Goal: Task Accomplishment & Management: Complete application form

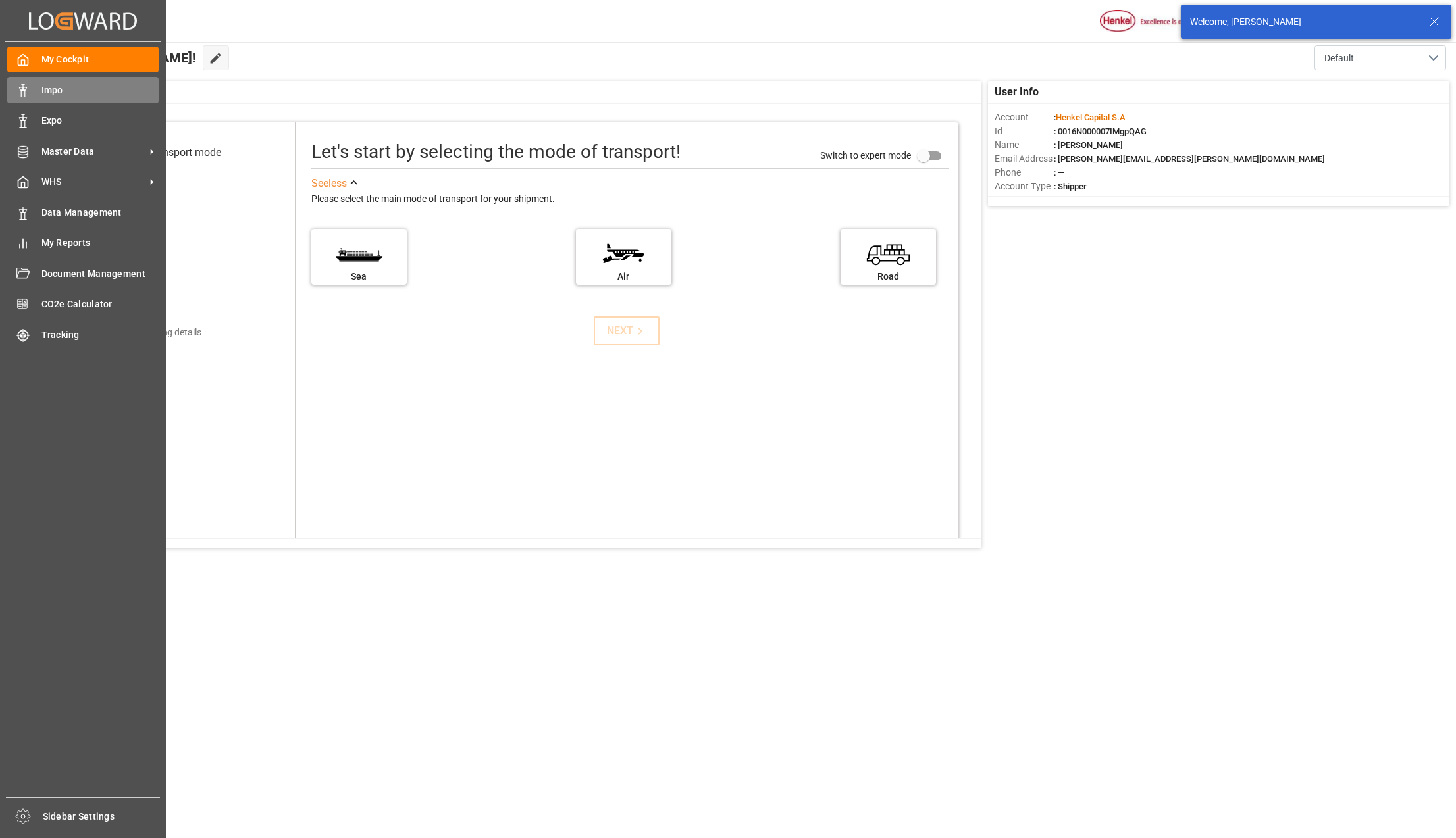
click at [59, 92] on span "Impo" at bounding box center [100, 90] width 118 height 14
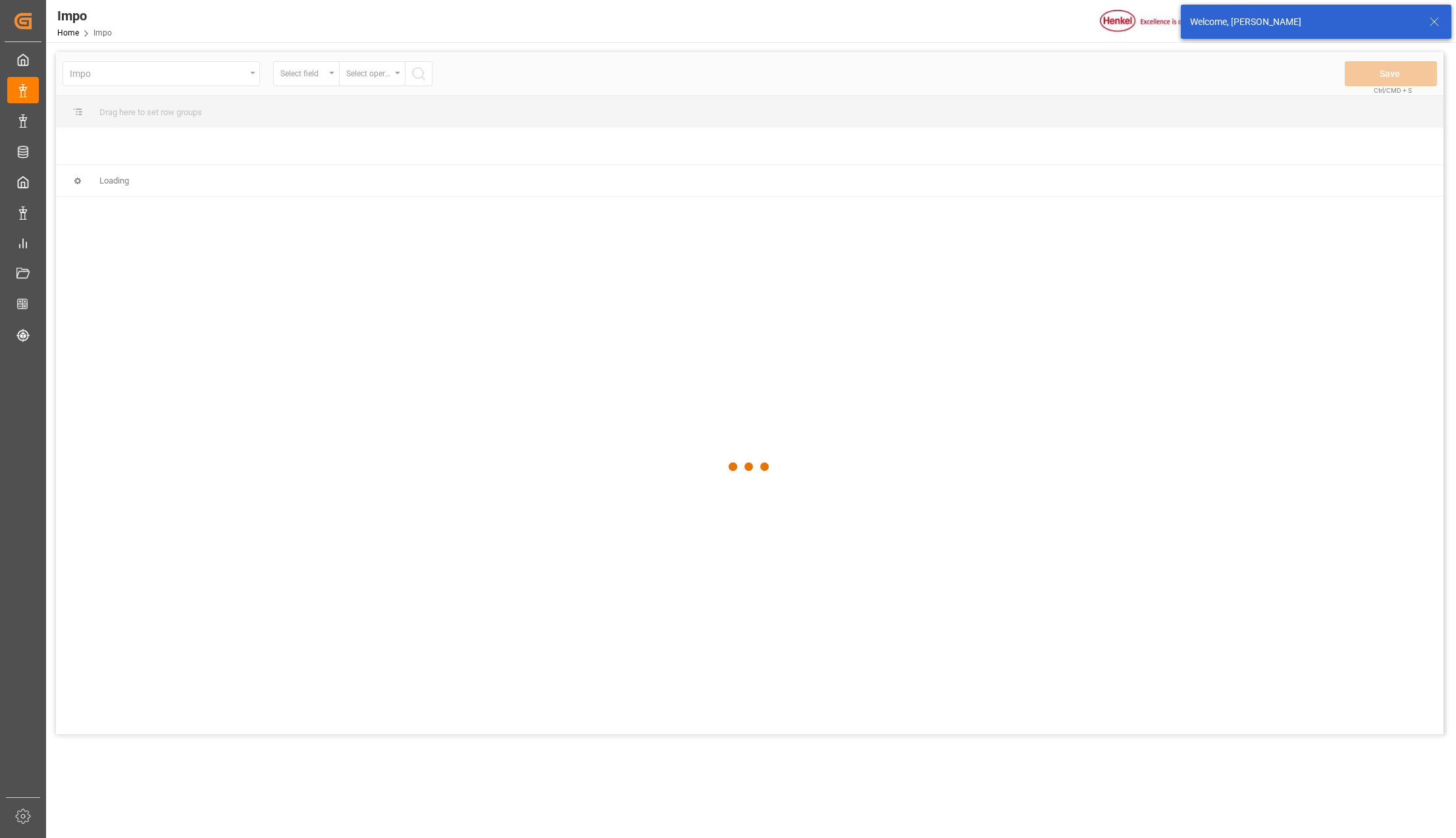
click at [250, 75] on div at bounding box center [749, 467] width 1387 height 831
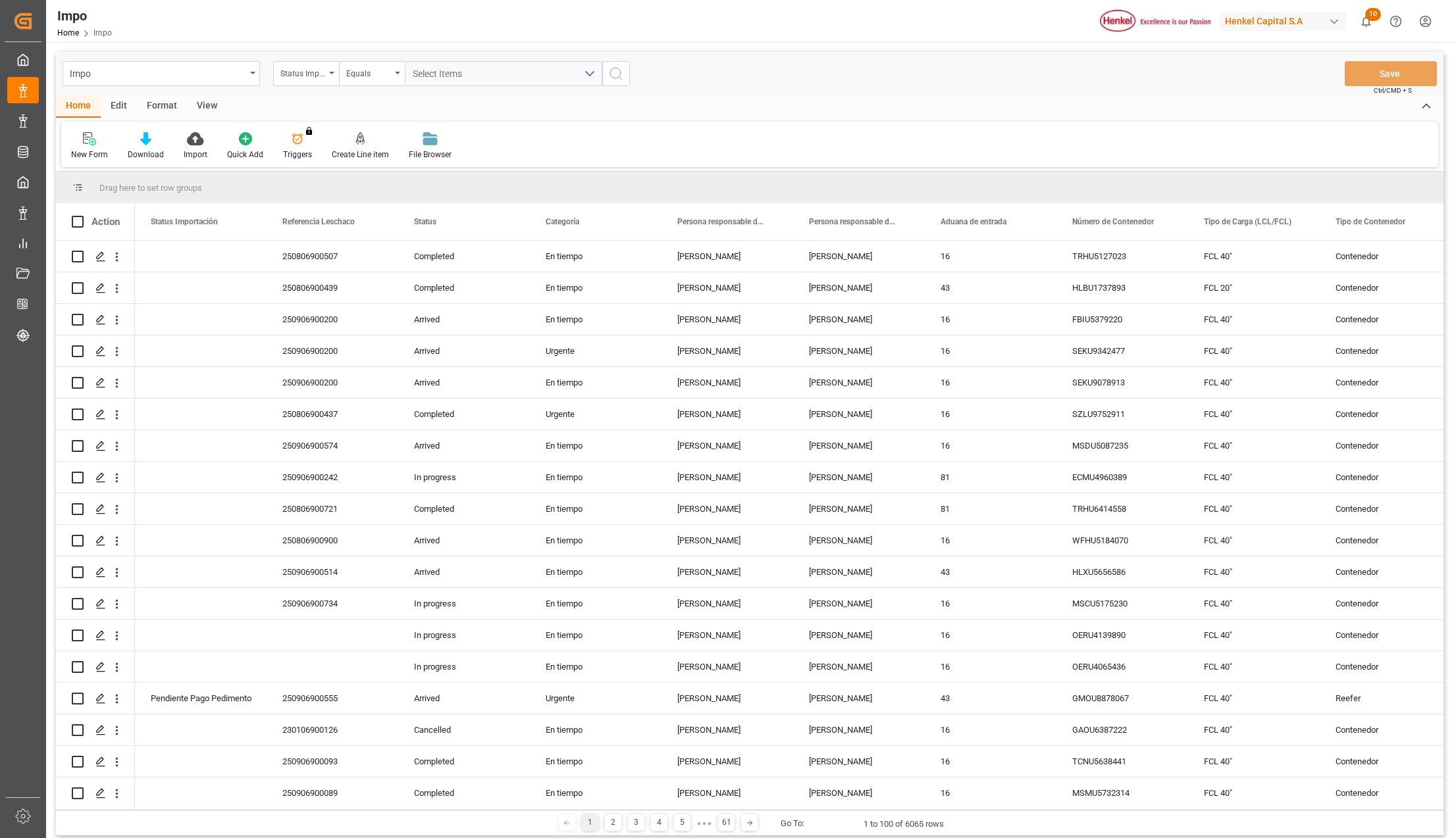
click at [252, 75] on div "Impo" at bounding box center [161, 74] width 197 height 25
click at [124, 167] on div "Impo" at bounding box center [161, 162] width 196 height 28
click at [249, 69] on div "Impo" at bounding box center [161, 74] width 197 height 25
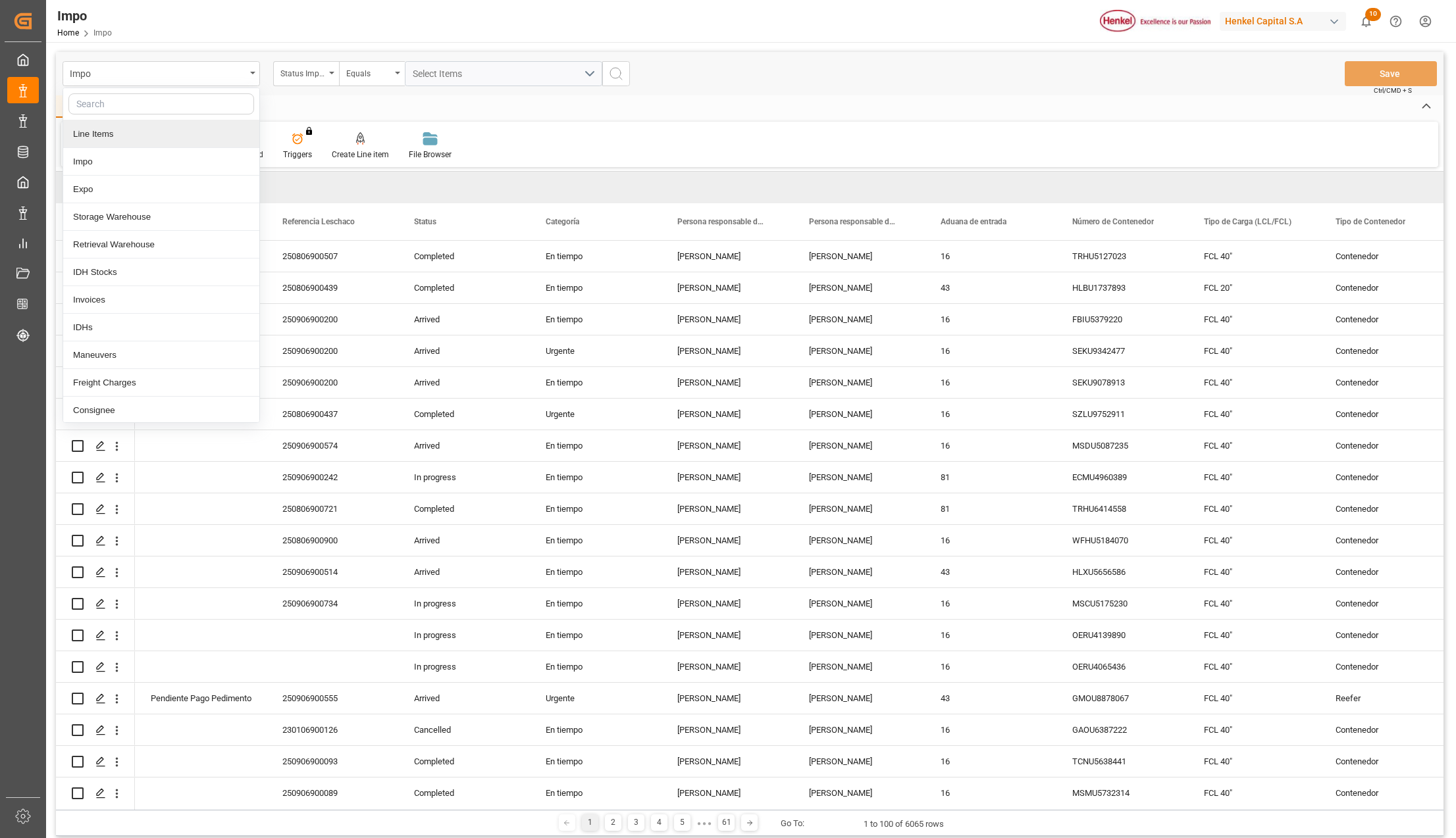
click at [98, 129] on div "Line Items" at bounding box center [161, 134] width 196 height 28
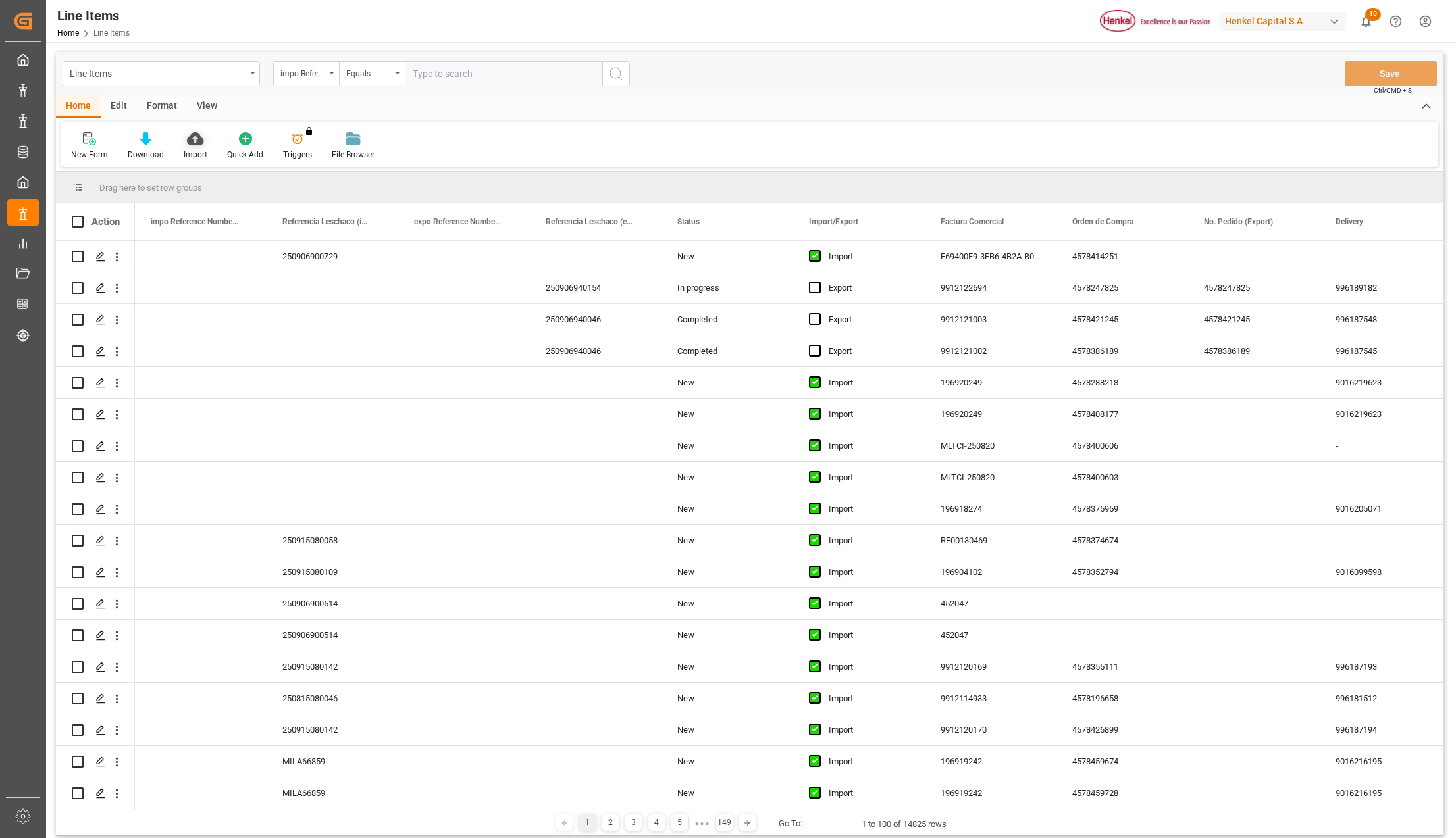
click at [185, 148] on div "Import" at bounding box center [195, 146] width 43 height 29
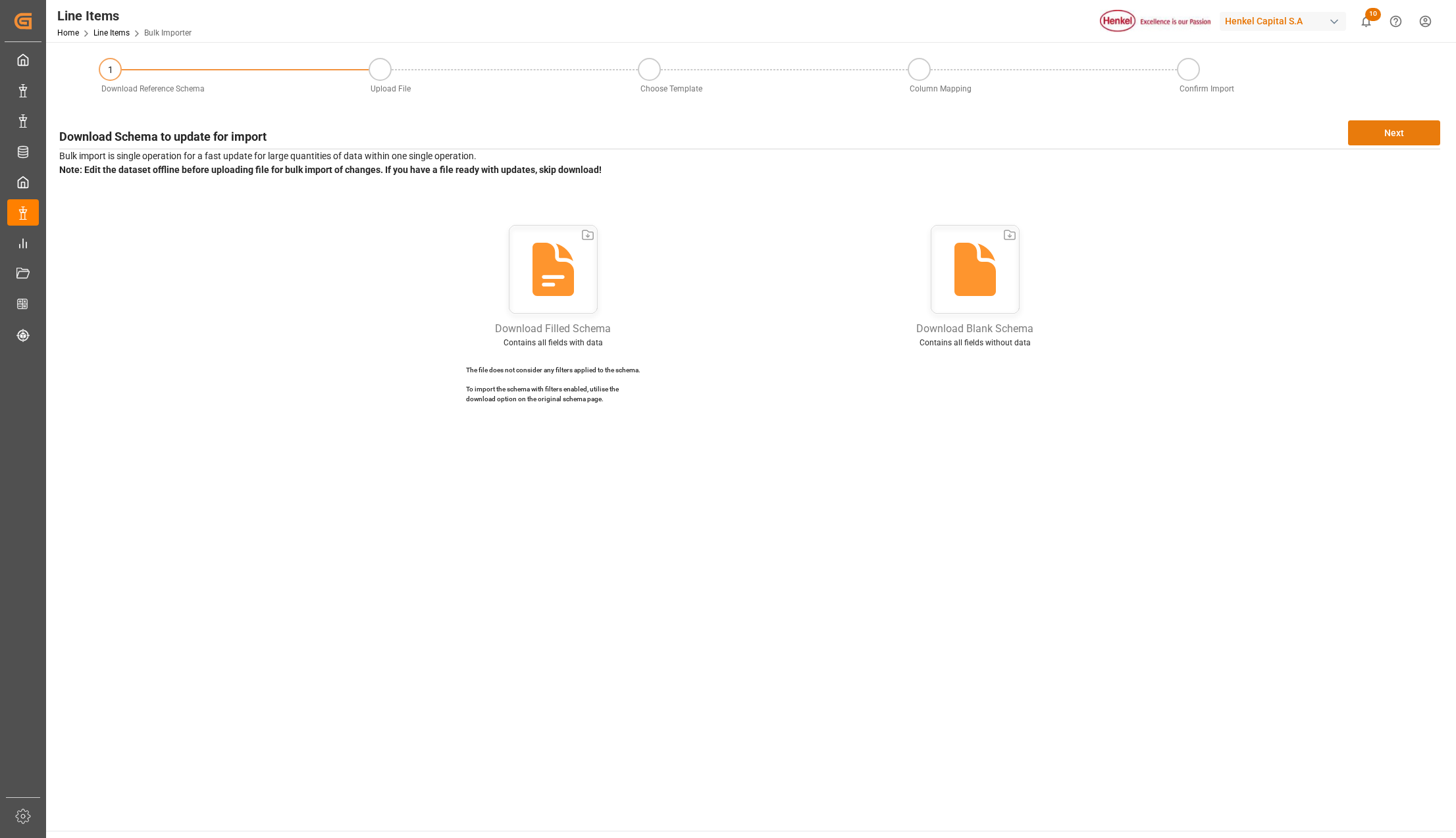
click at [1366, 124] on button "Next" at bounding box center [1394, 133] width 92 height 25
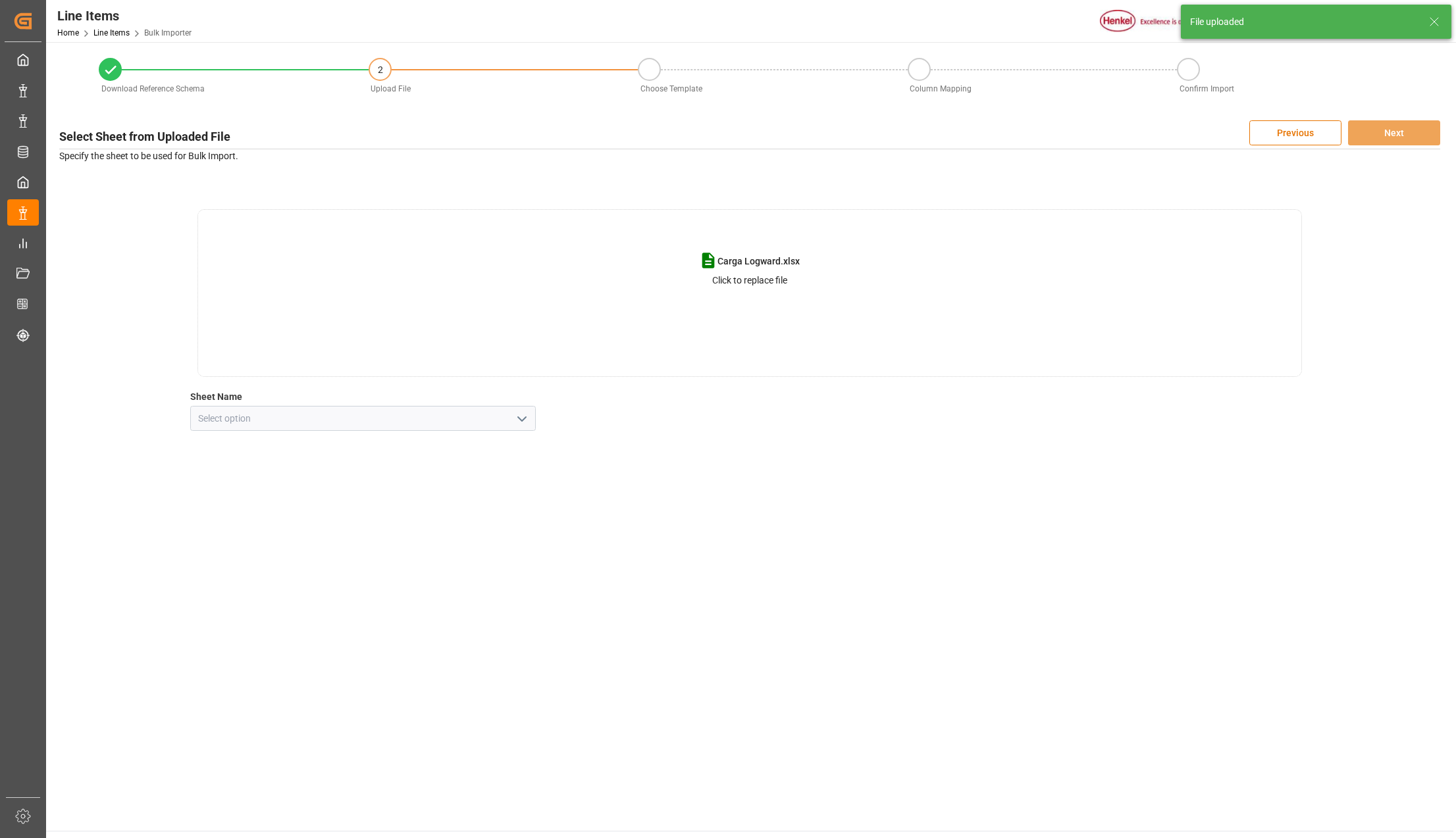
click at [522, 423] on icon "open menu" at bounding box center [521, 418] width 15 height 15
click at [223, 474] on div "Line Item" at bounding box center [363, 477] width 344 height 30
type input "Line Item"
click at [1382, 132] on button "Next" at bounding box center [1394, 133] width 92 height 25
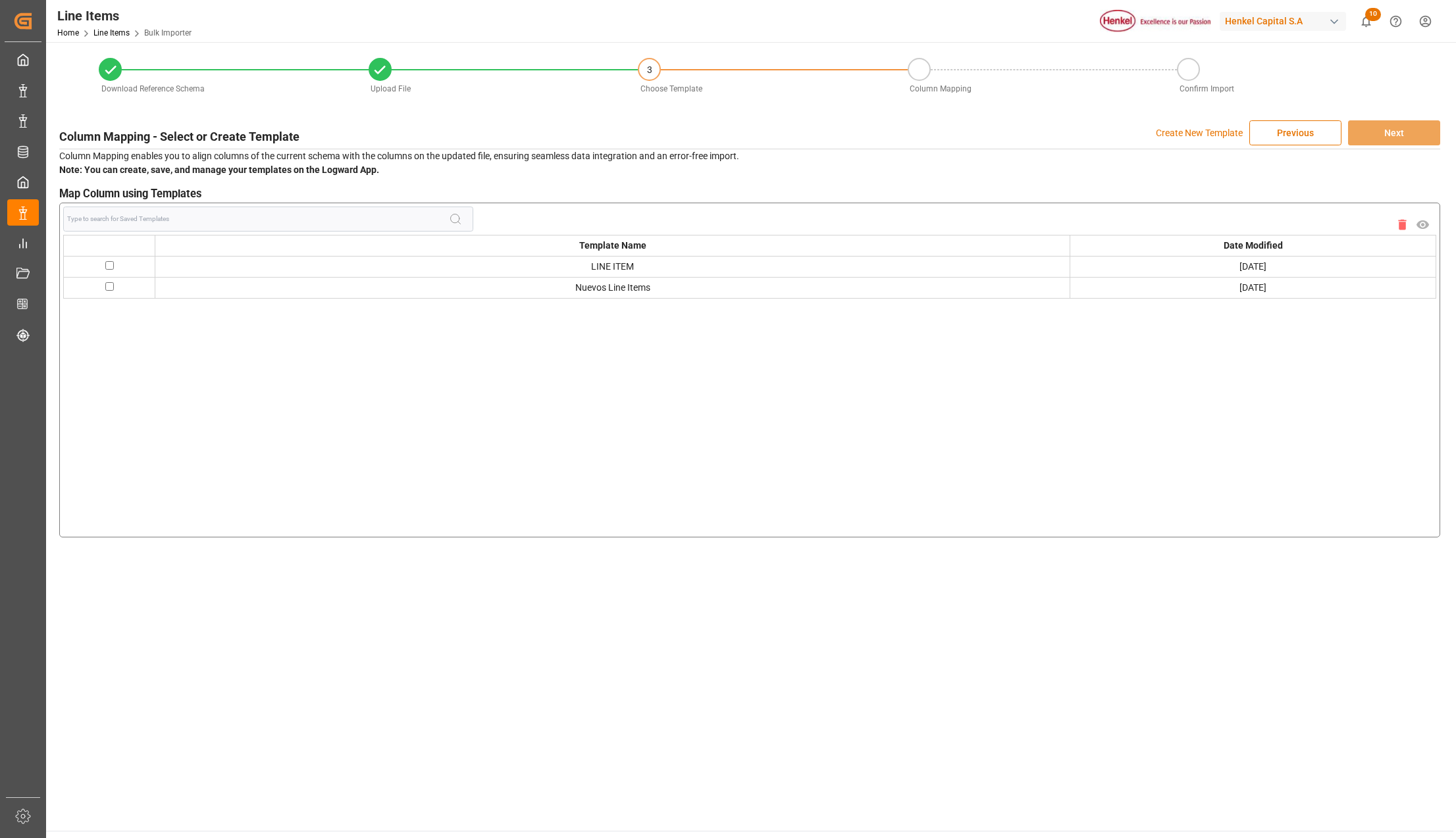
click at [109, 286] on input "checkbox" at bounding box center [109, 286] width 8 height 8
checkbox input "true"
click at [1387, 127] on button "Next" at bounding box center [1394, 133] width 92 height 25
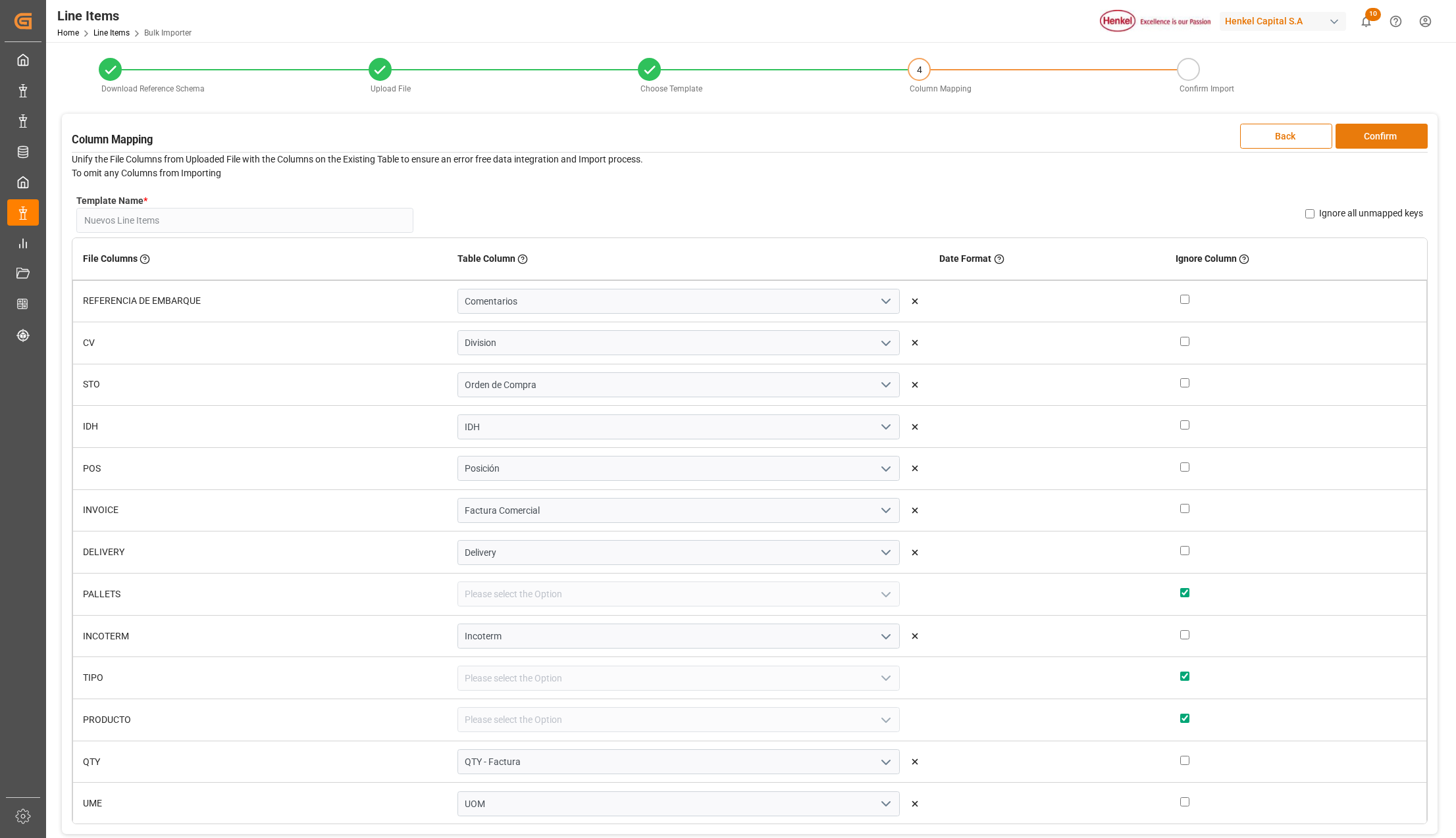
click at [1388, 127] on button "Confirm" at bounding box center [1381, 137] width 92 height 25
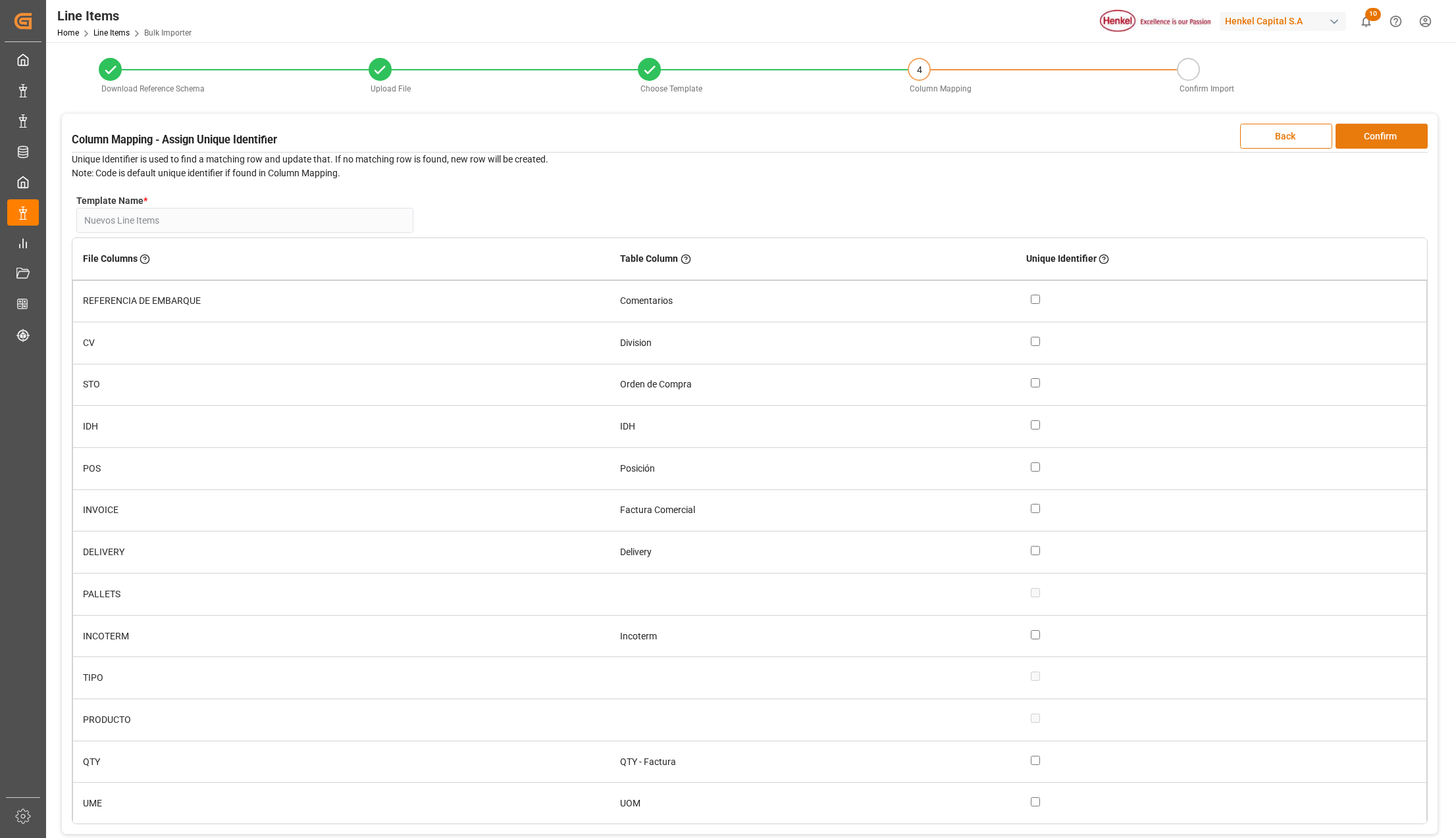
click at [1388, 127] on button "Confirm" at bounding box center [1381, 137] width 92 height 25
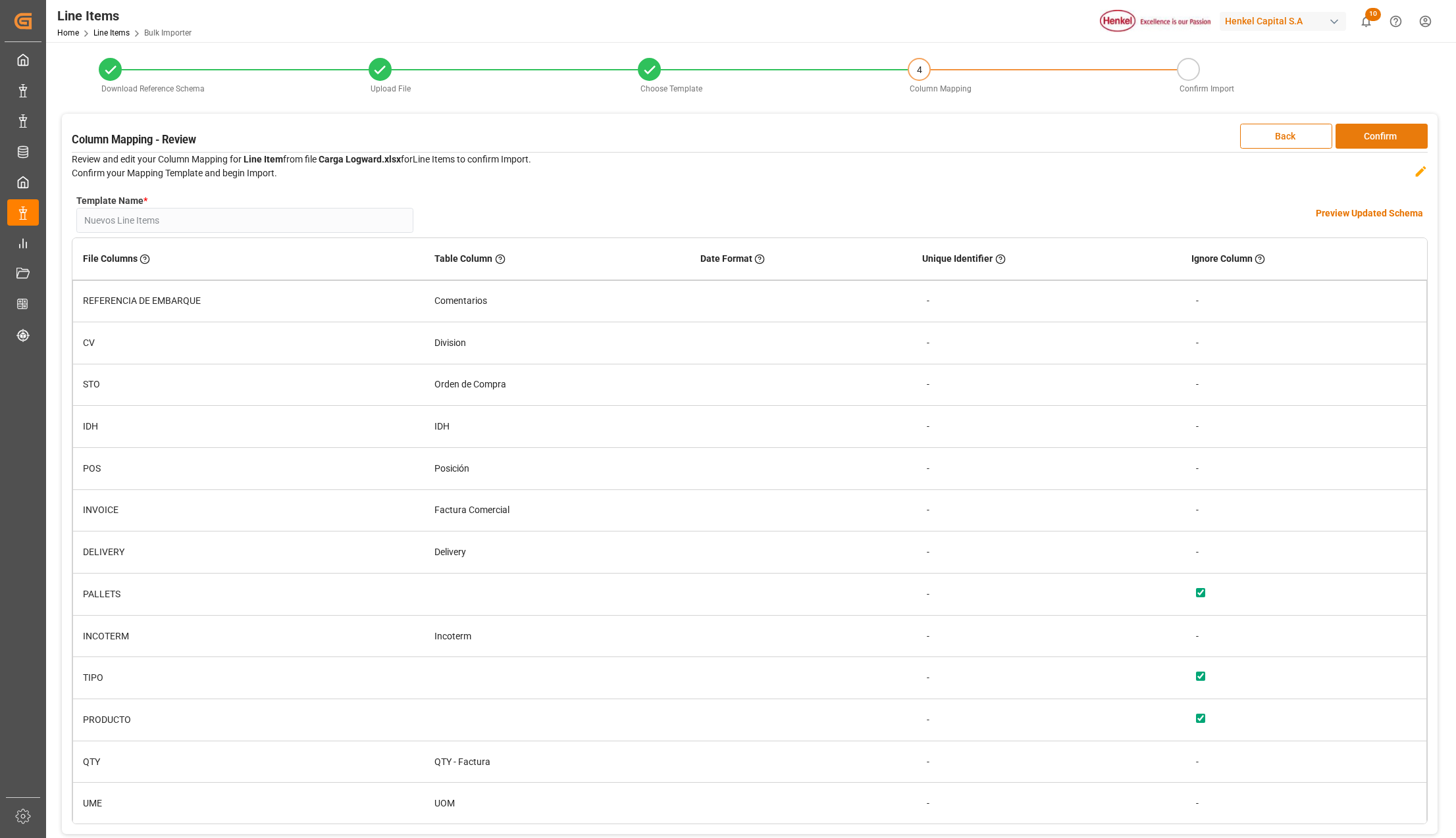
click at [1388, 127] on button "Confirm" at bounding box center [1381, 137] width 92 height 25
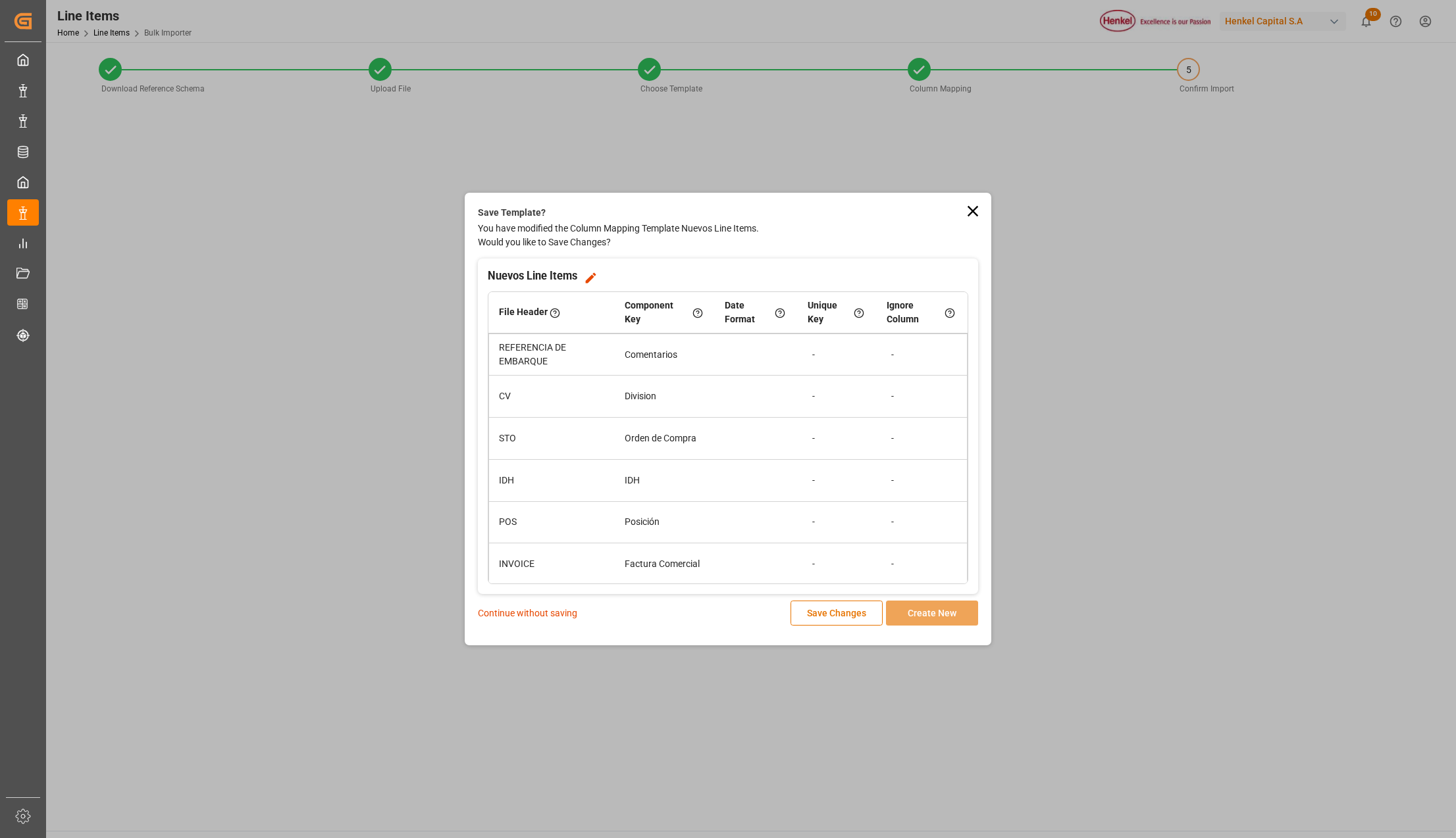
click at [514, 609] on p "Continue without saving" at bounding box center [528, 613] width 100 height 14
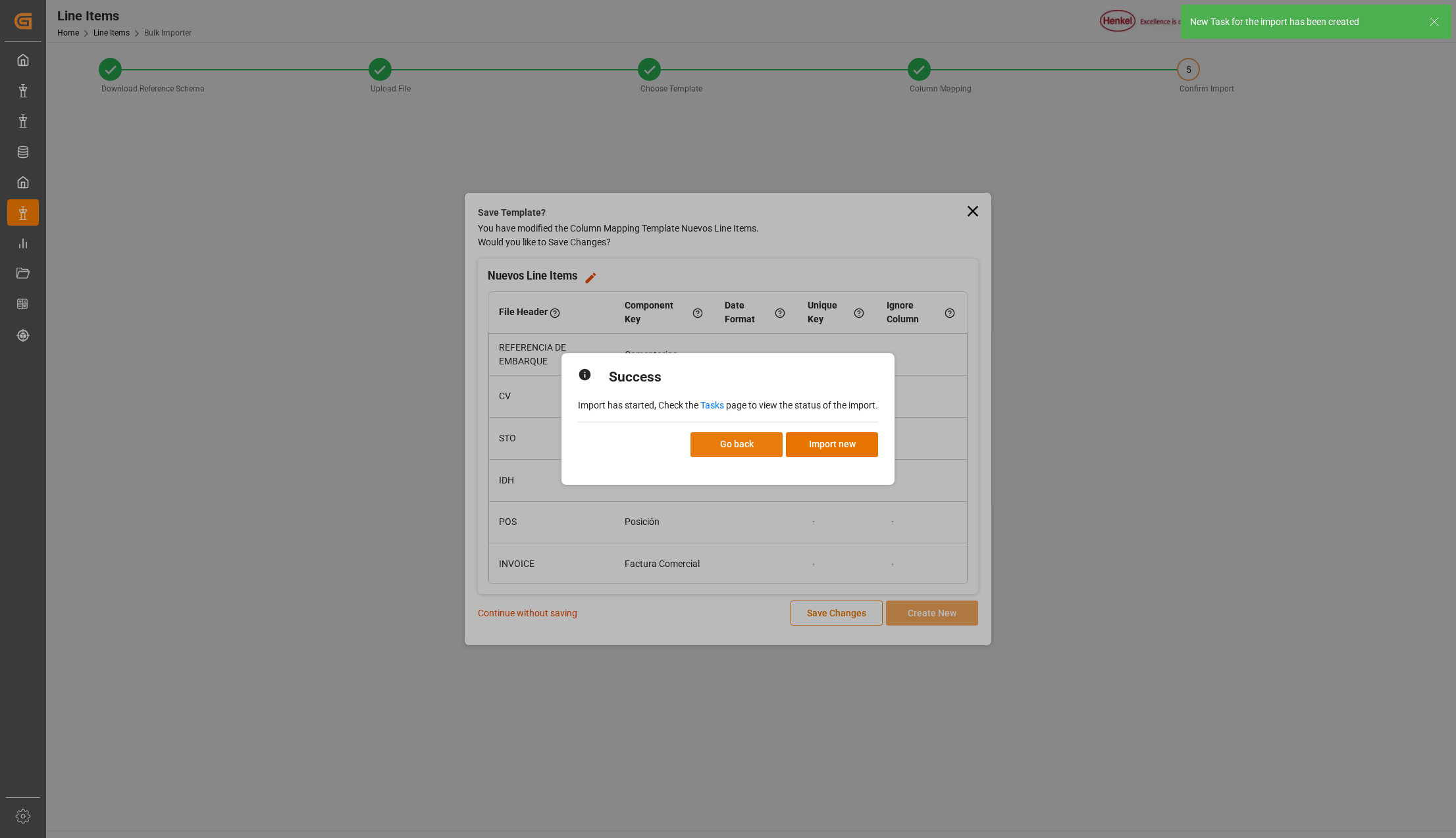
click at [739, 447] on button "Go back" at bounding box center [737, 445] width 92 height 25
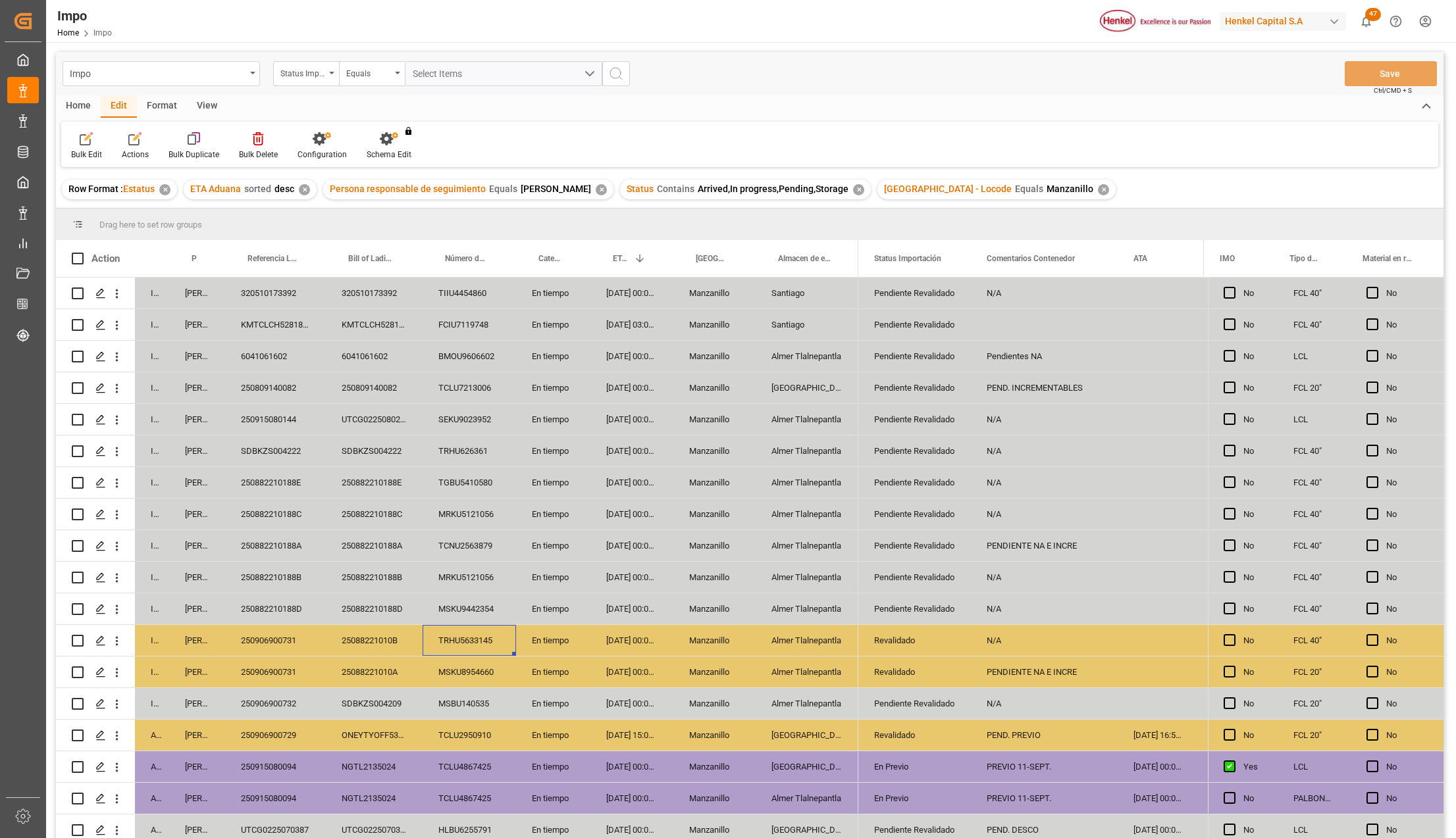
scroll to position [78, 0]
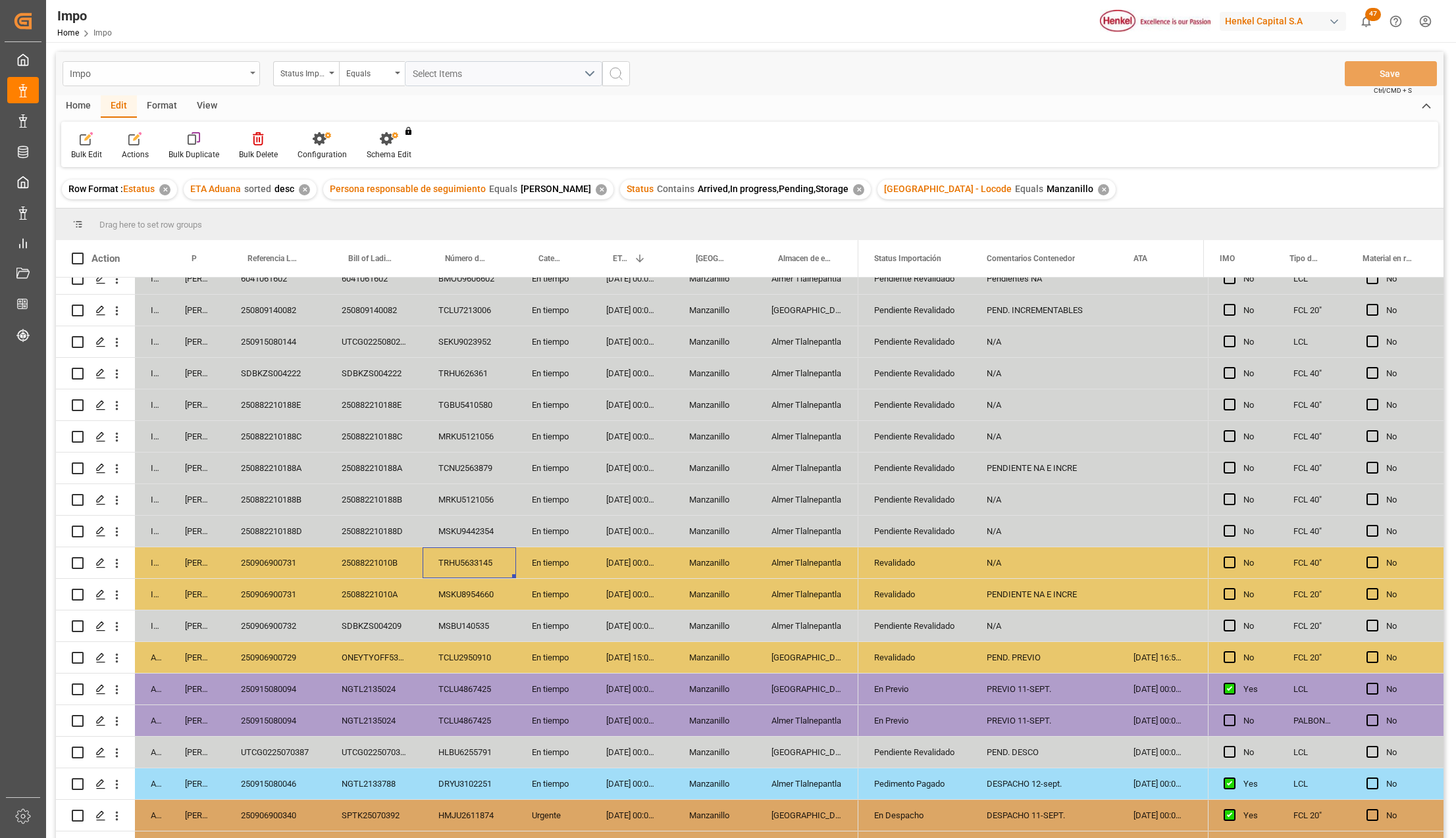
click at [252, 69] on div "Impo" at bounding box center [161, 74] width 197 height 25
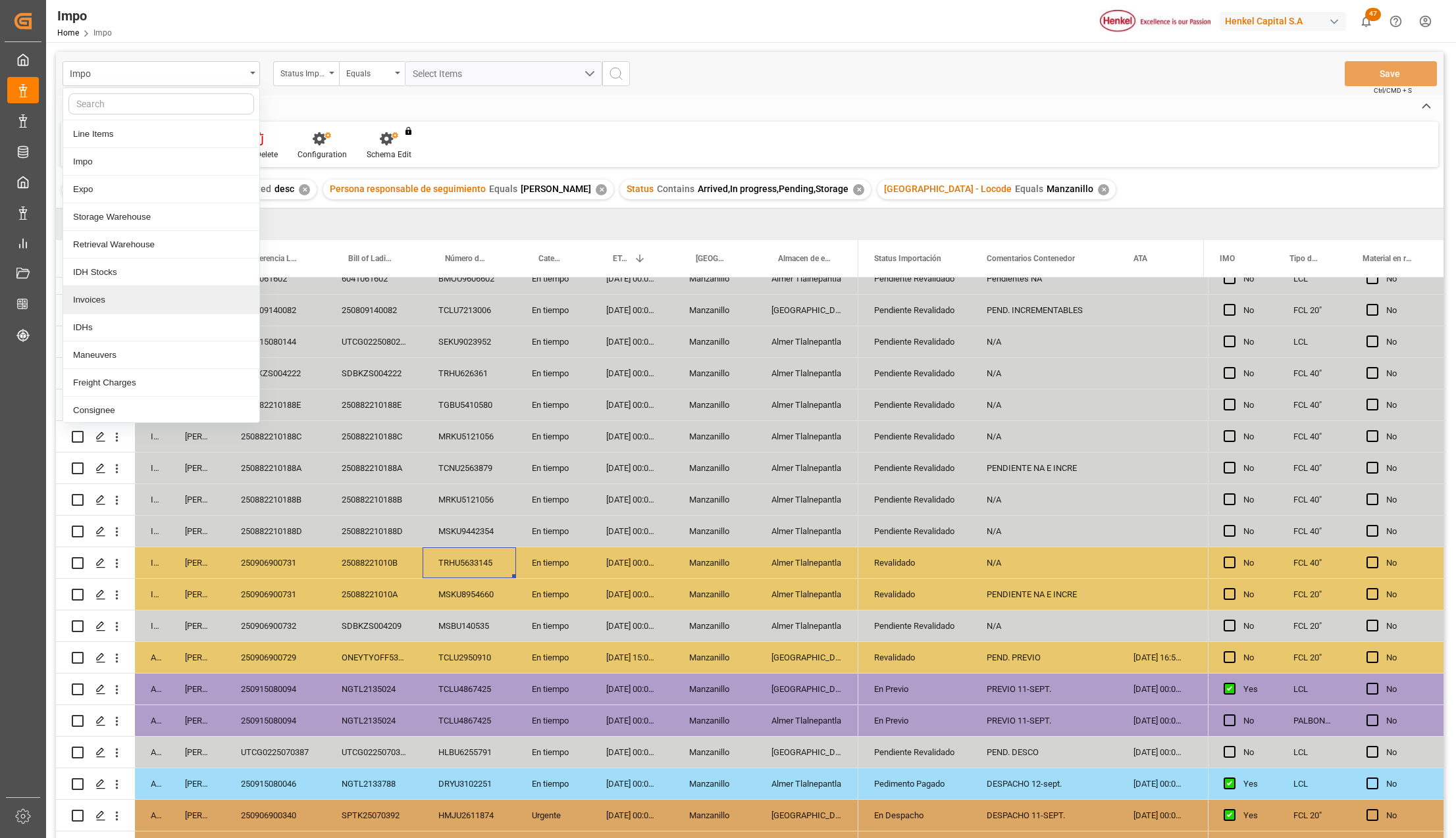
click at [1417, 19] on html "Created by potrace 1.15, written by [PERSON_NAME] [DATE]-[DATE] Created by potr…" at bounding box center [728, 419] width 1456 height 838
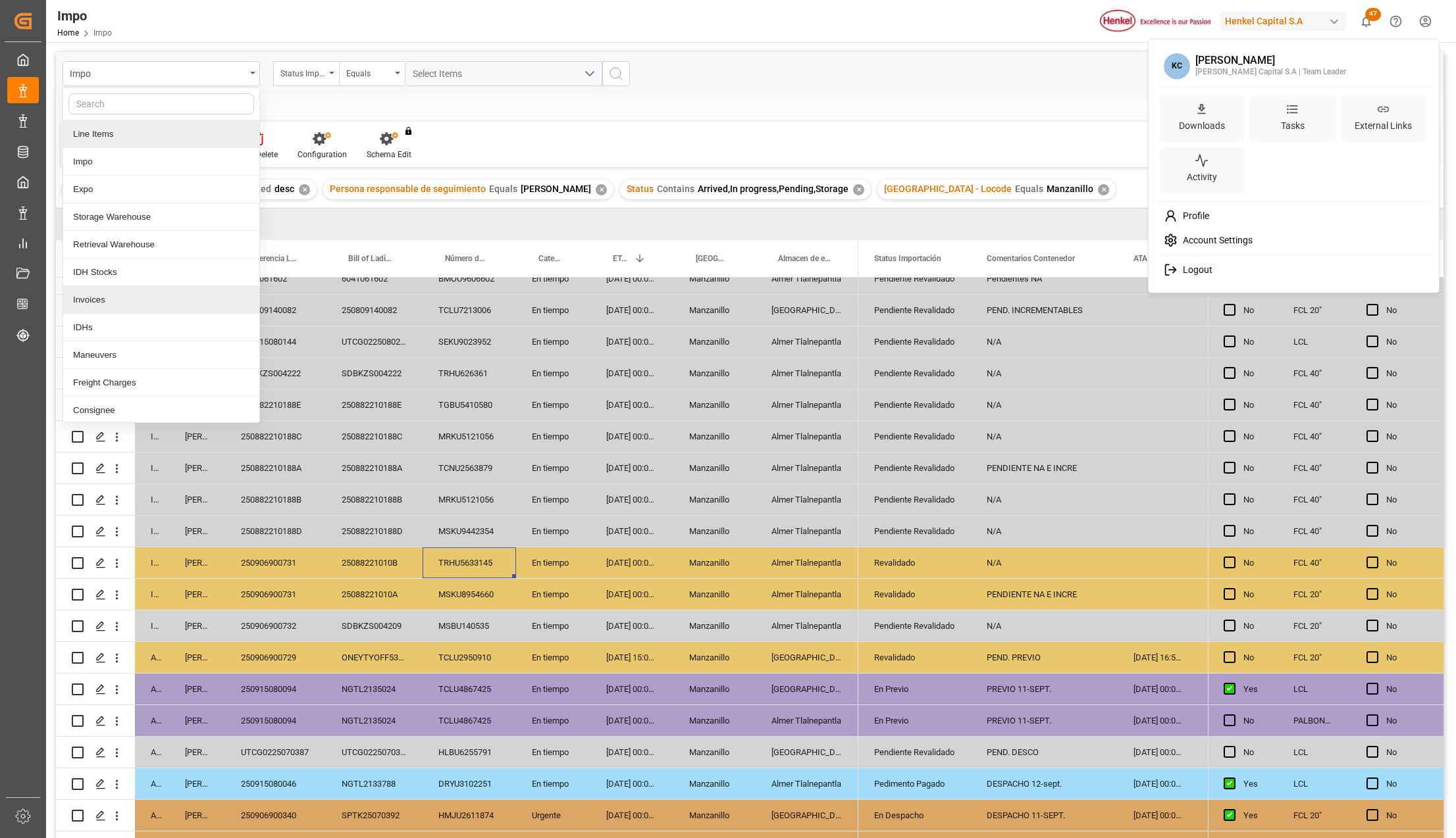
click at [125, 132] on html "Created by potrace 1.15, written by Peter Selinger 2001-2017 Created by potrace…" at bounding box center [728, 419] width 1456 height 838
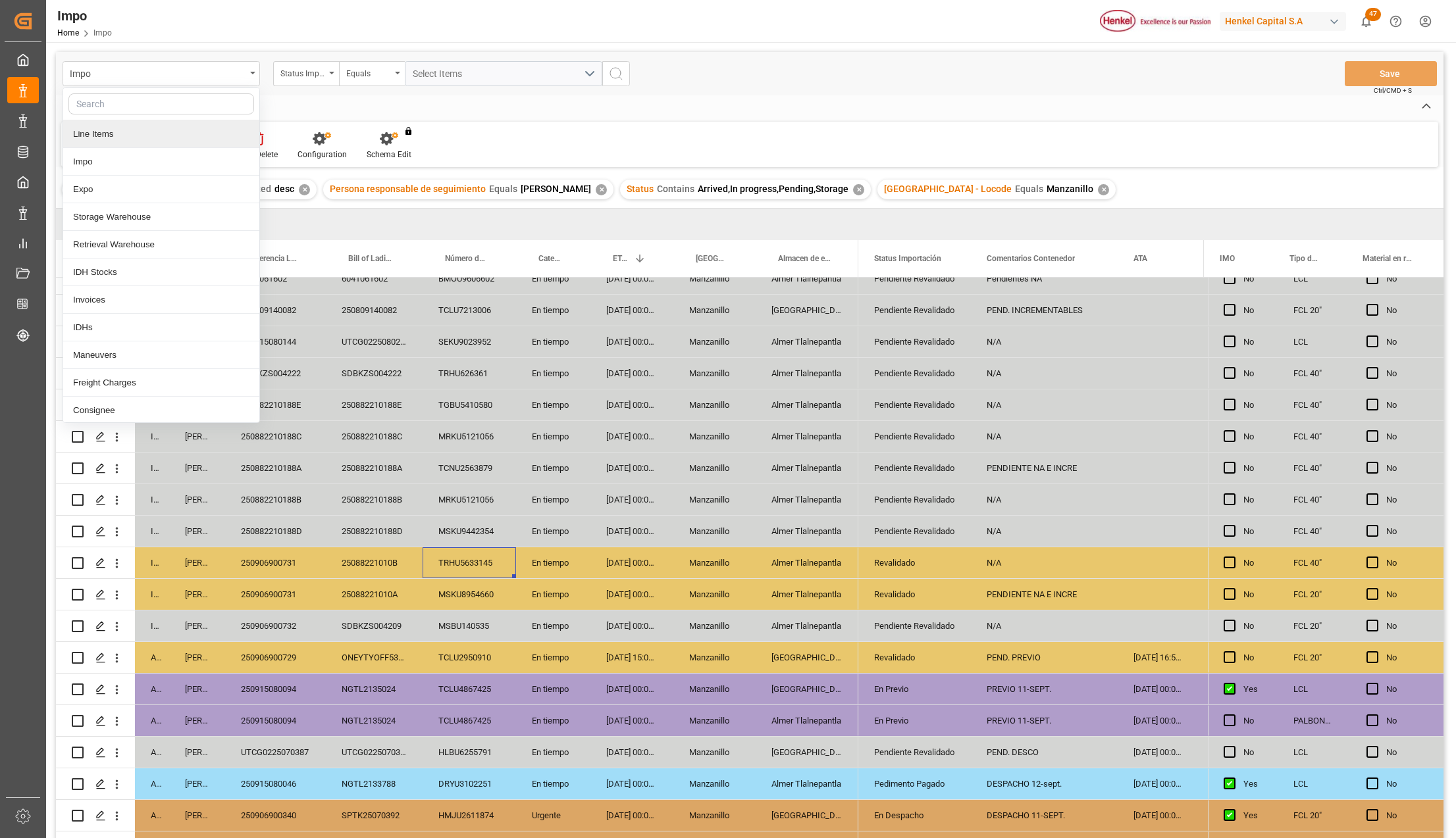
click at [124, 133] on div "Line Items" at bounding box center [161, 134] width 196 height 28
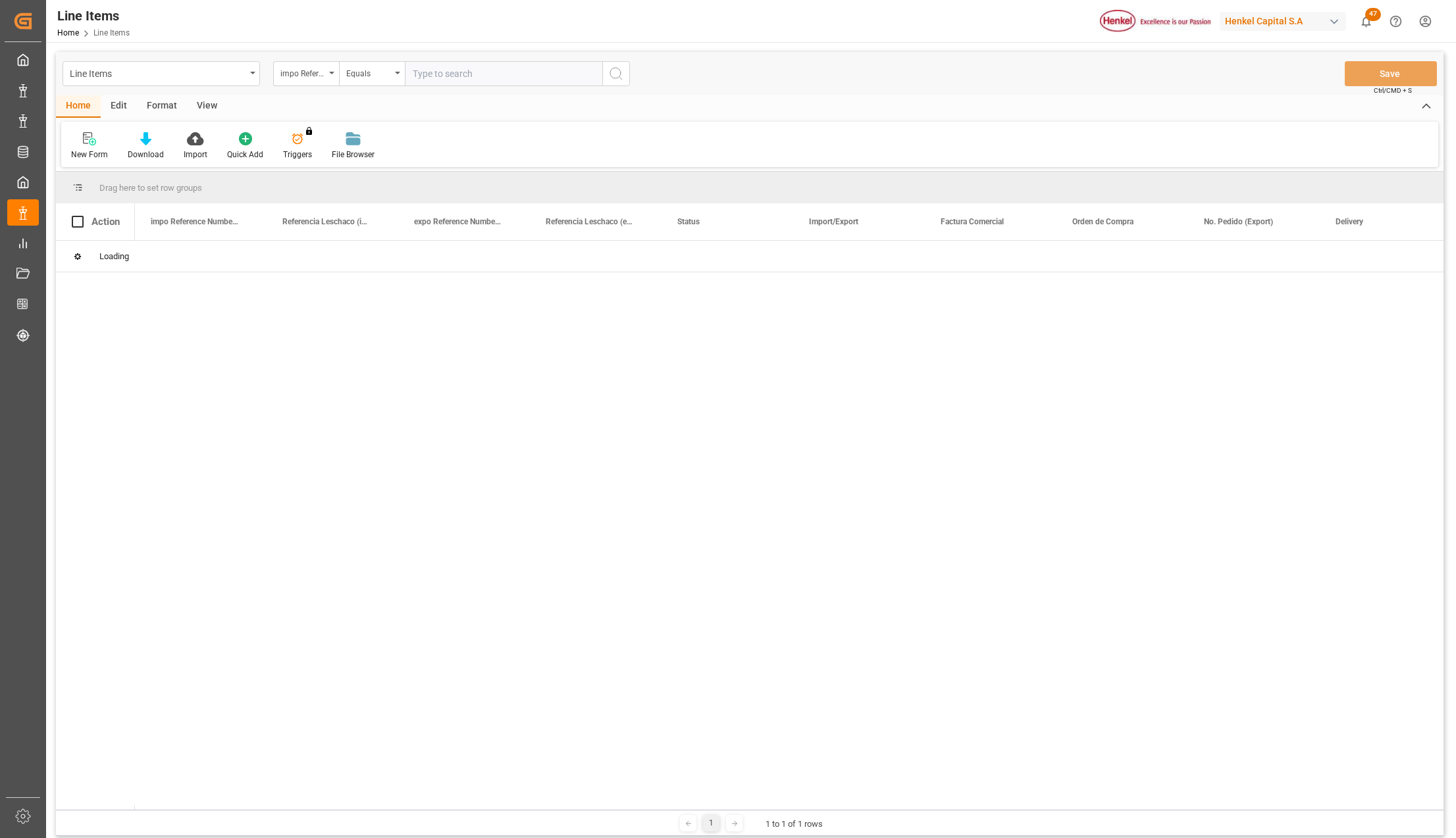
click at [585, 527] on div at bounding box center [789, 525] width 1308 height 569
click at [1419, 19] on html "Created by potrace 1.15, written by Peter Selinger 2001-2017 Created by potrace…" at bounding box center [728, 419] width 1456 height 838
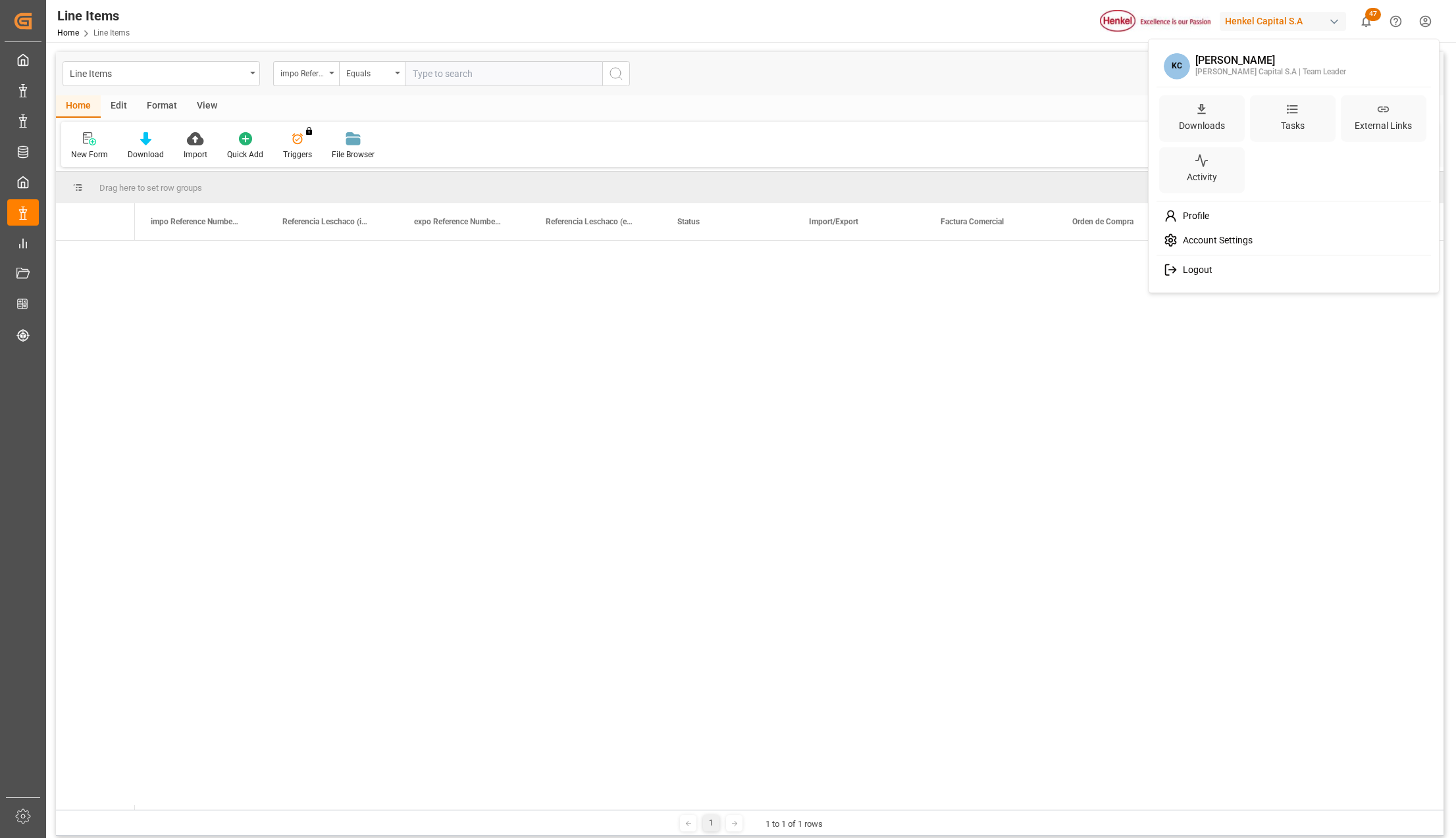
click at [1420, 22] on html "Created by potrace 1.15, written by Peter Selinger 2001-2017 Created by potrace…" at bounding box center [728, 419] width 1456 height 838
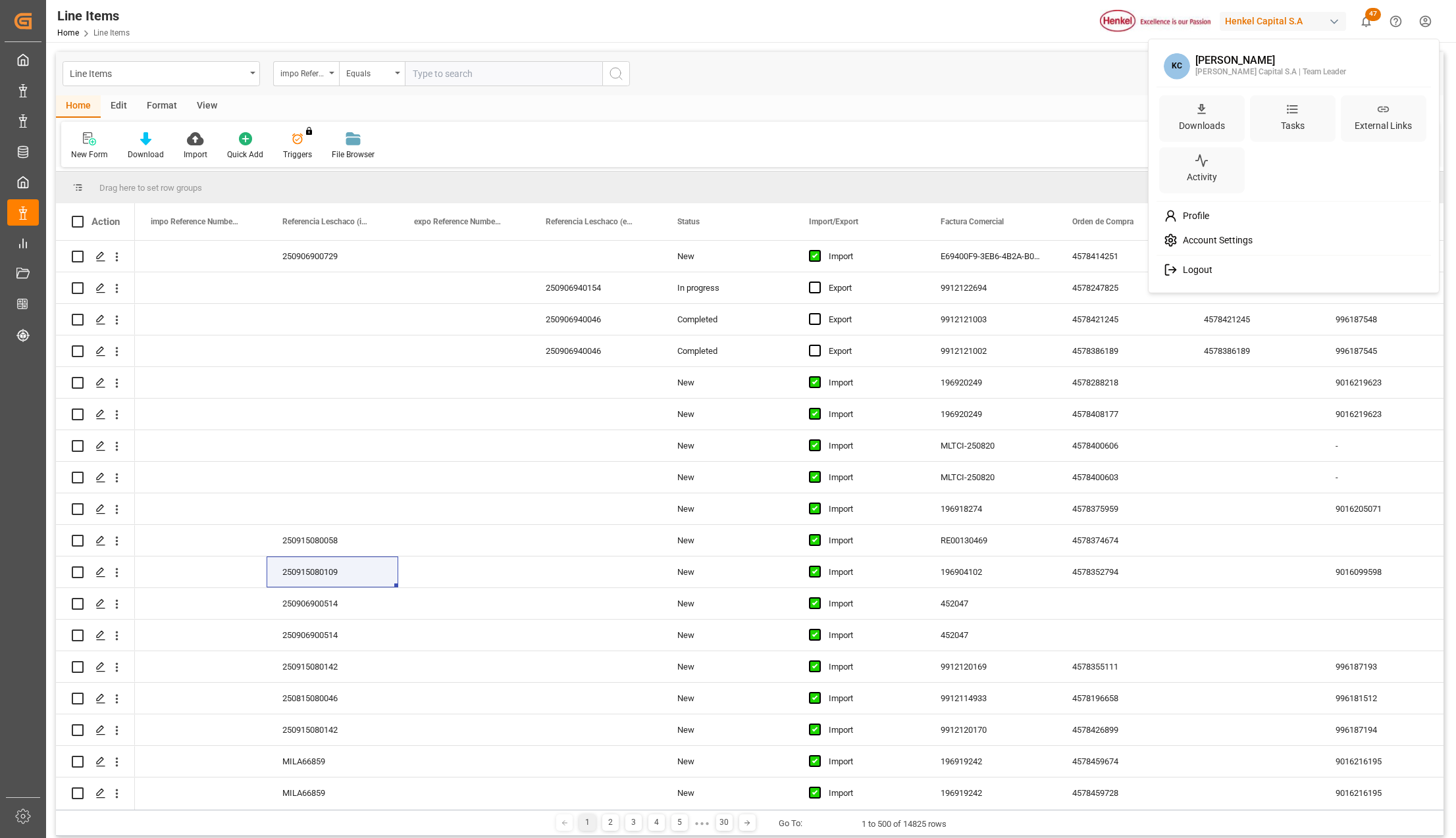
click at [633, 129] on html "Created by potrace 1.15, written by Peter Selinger 2001-2017 Created by potrace…" at bounding box center [728, 419] width 1456 height 838
click at [184, 141] on div at bounding box center [195, 138] width 24 height 14
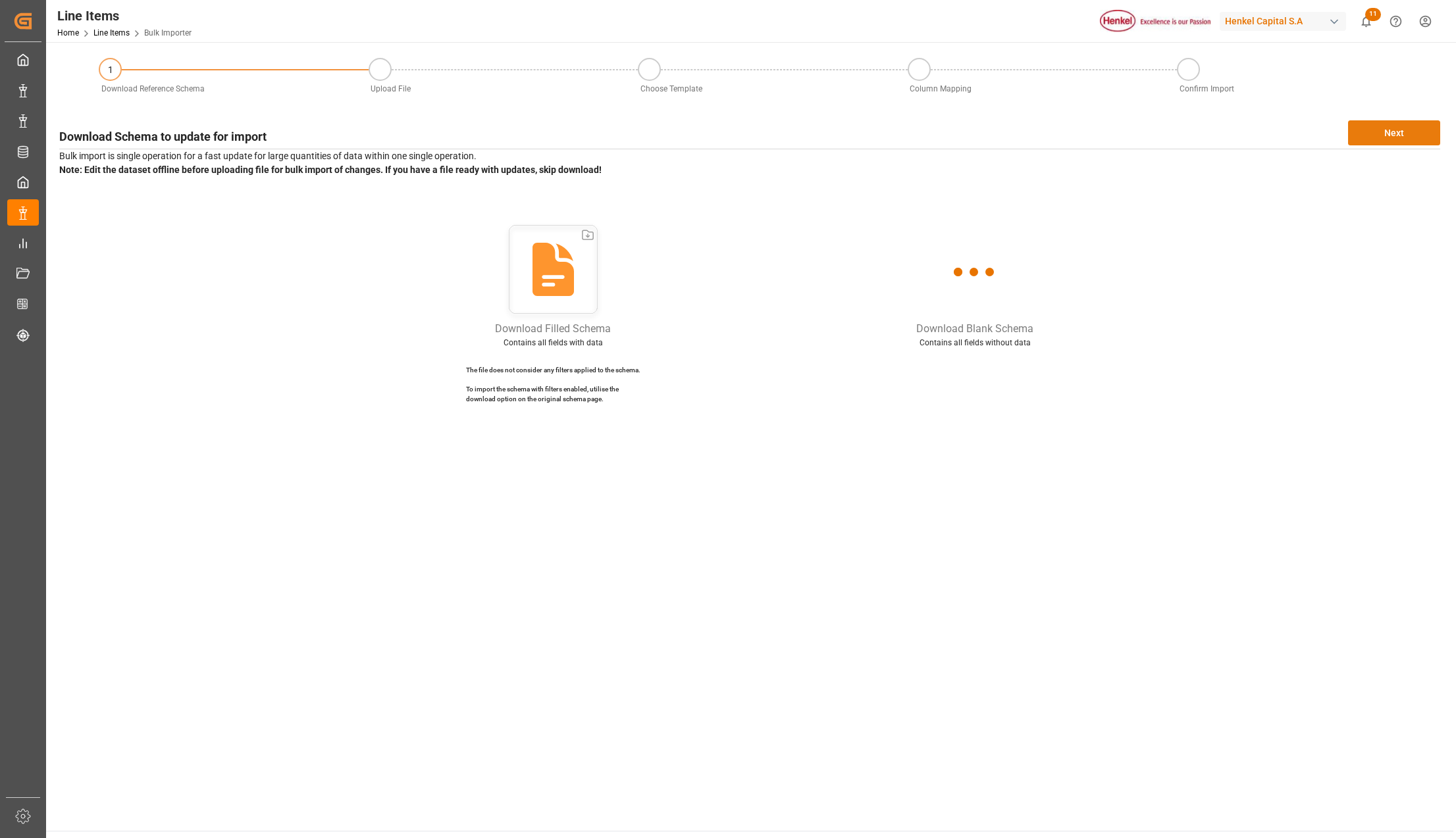
click at [1409, 120] on div "Download Schema to update for import Next" at bounding box center [749, 133] width 1381 height 25
click at [1376, 131] on button "Next" at bounding box center [1394, 133] width 92 height 25
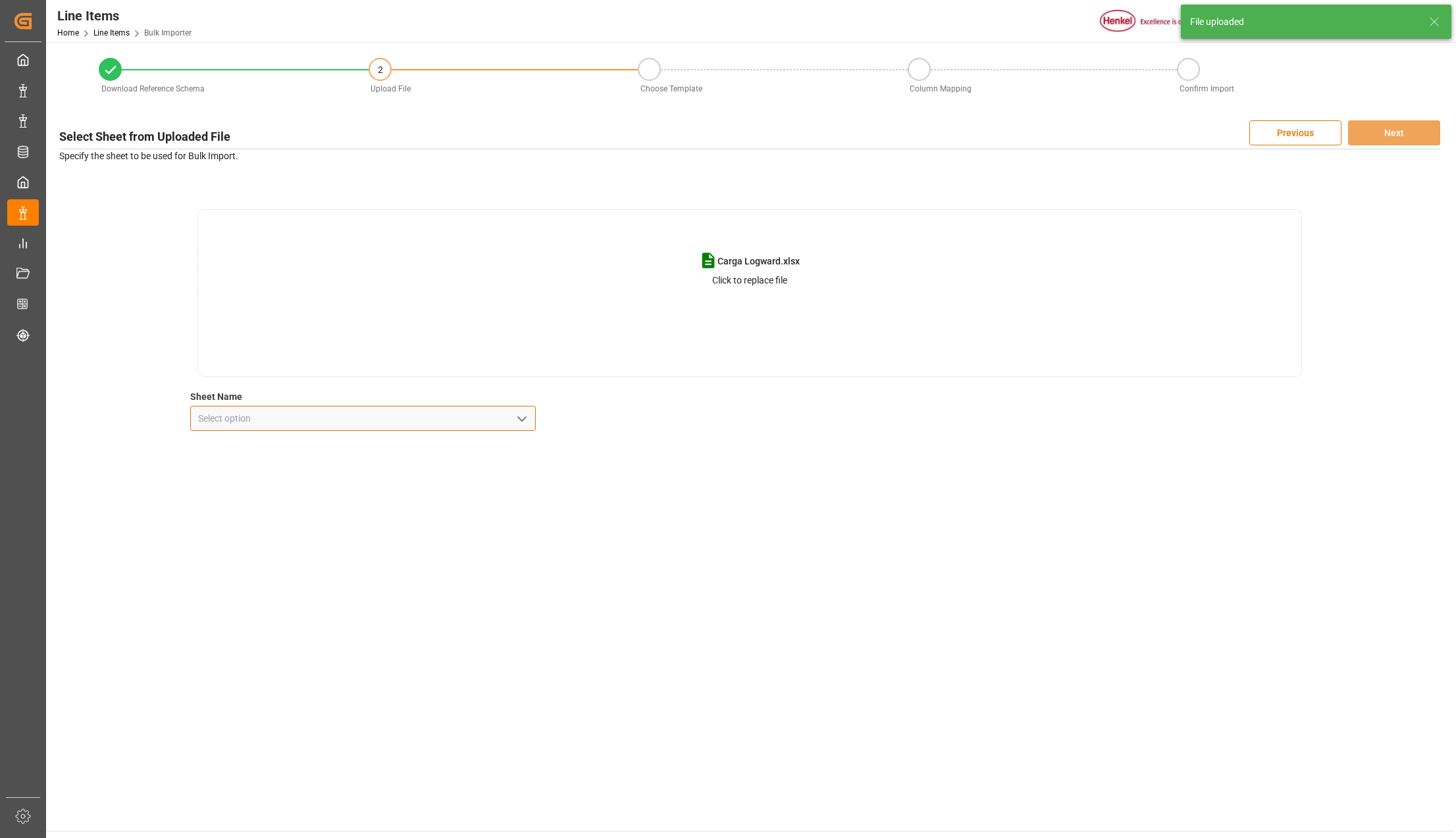
click at [504, 416] on input at bounding box center [363, 419] width 346 height 25
click at [511, 414] on button "open menu" at bounding box center [520, 419] width 20 height 21
click at [269, 469] on div "Line Item" at bounding box center [363, 477] width 344 height 30
type input "Line Item"
click at [1387, 111] on div "Download Reference Schema 2 Upload File Choose Template Column Mapping Confirm …" at bounding box center [749, 243] width 1407 height 402
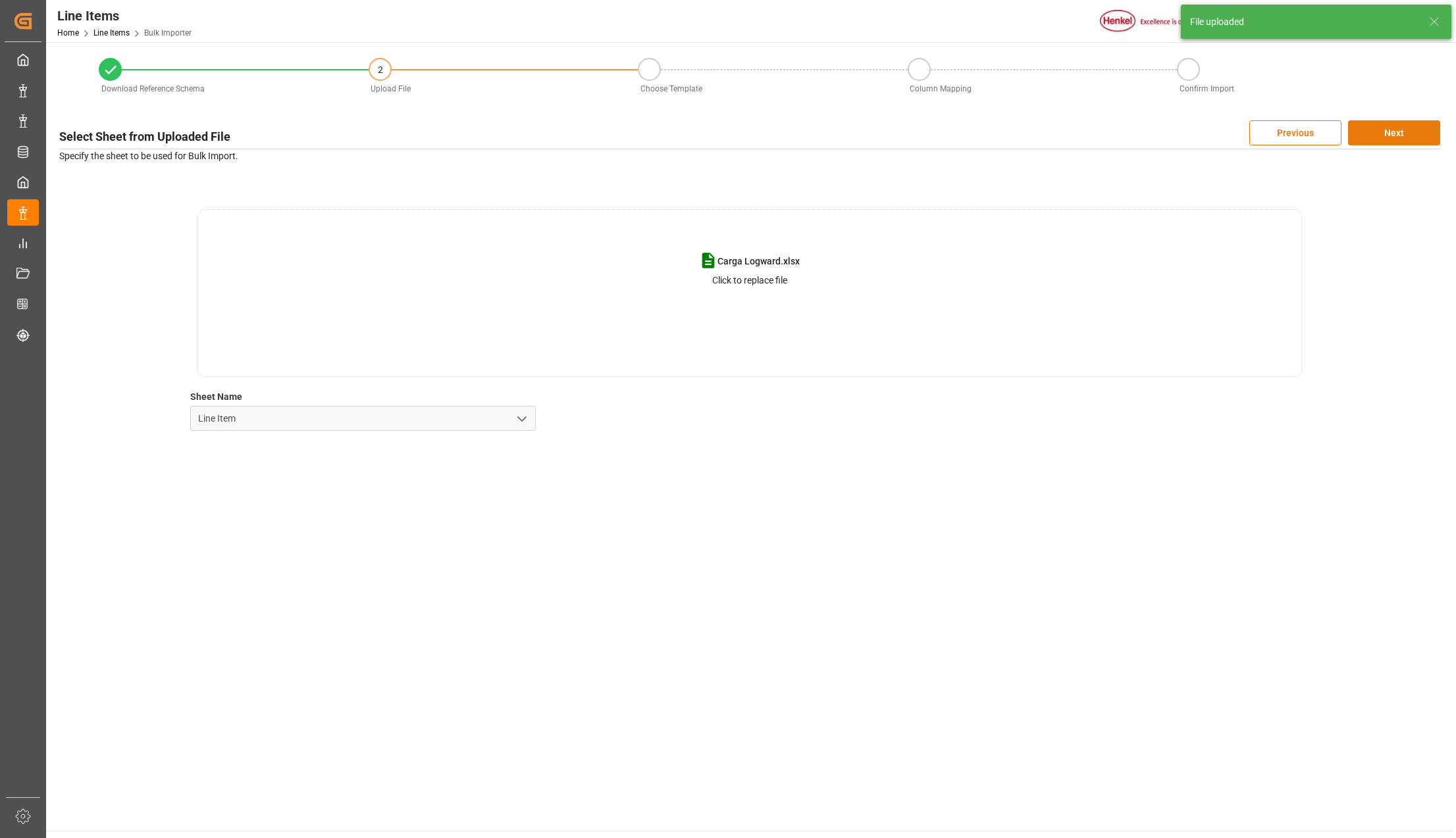
click at [1385, 125] on button "Next" at bounding box center [1394, 133] width 92 height 25
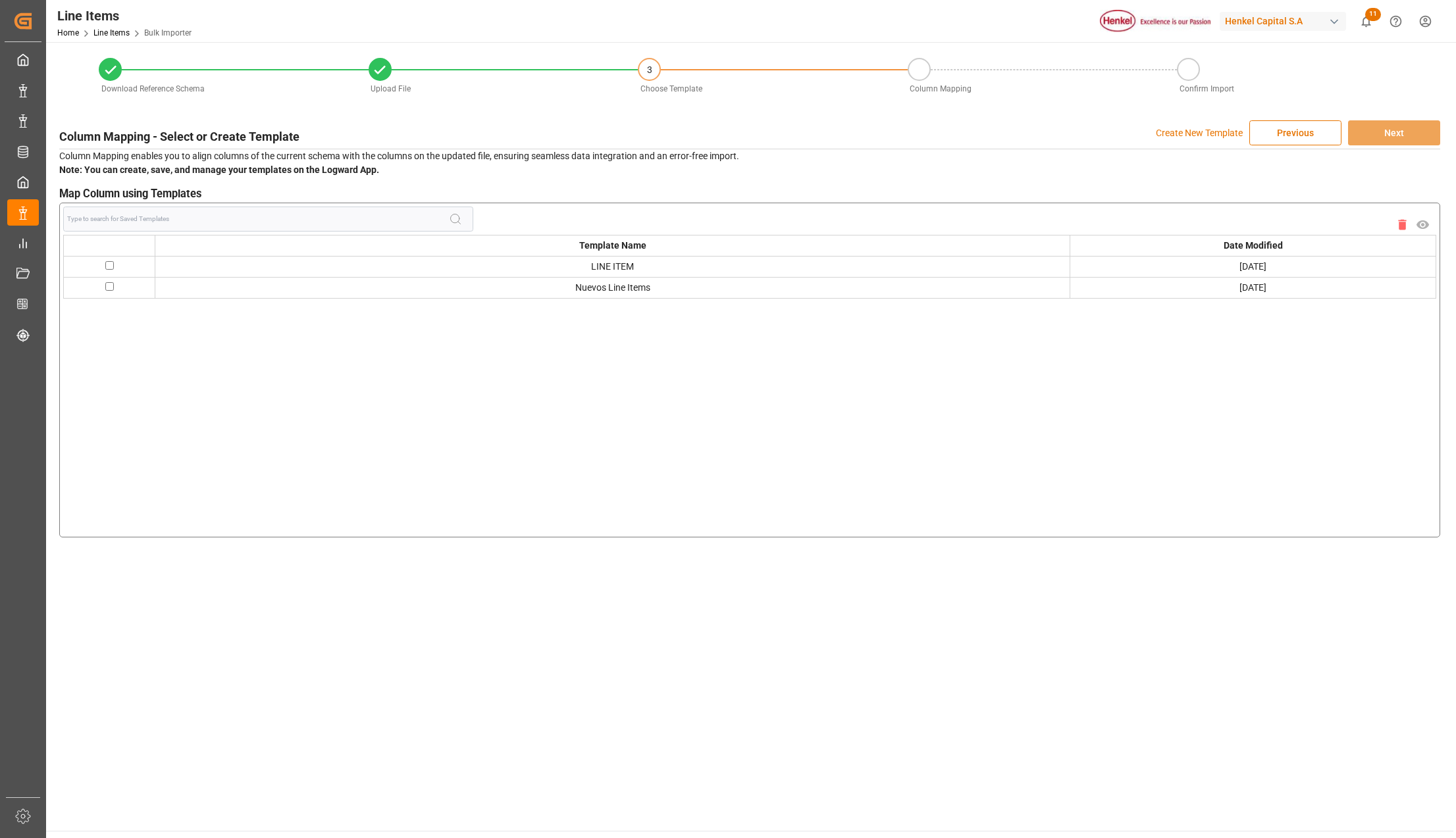
click at [110, 287] on input "checkbox" at bounding box center [109, 286] width 8 height 8
checkbox input "true"
click at [1424, 138] on button "Next" at bounding box center [1394, 133] width 92 height 25
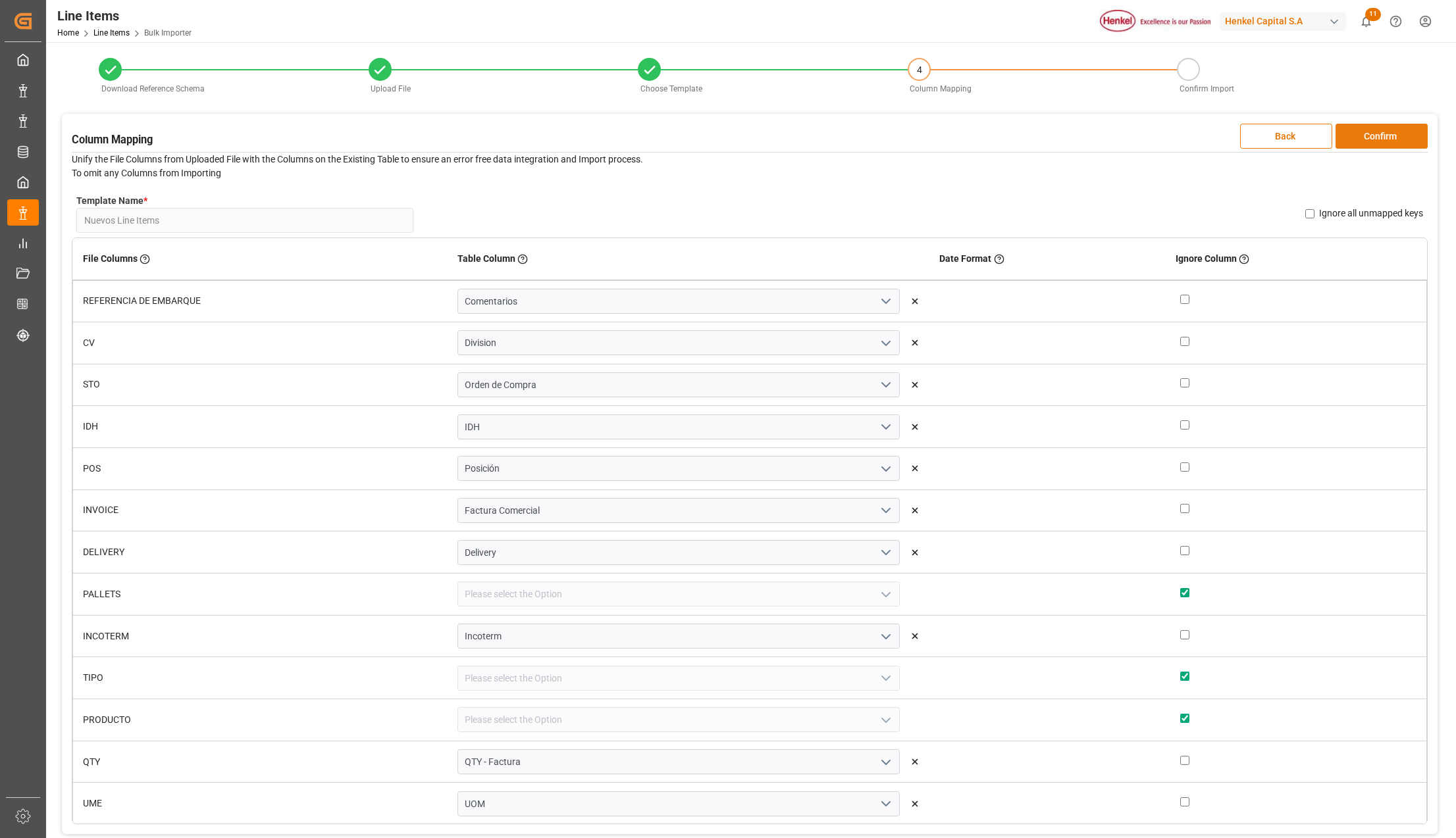
click at [1387, 136] on button "Confirm" at bounding box center [1381, 137] width 92 height 25
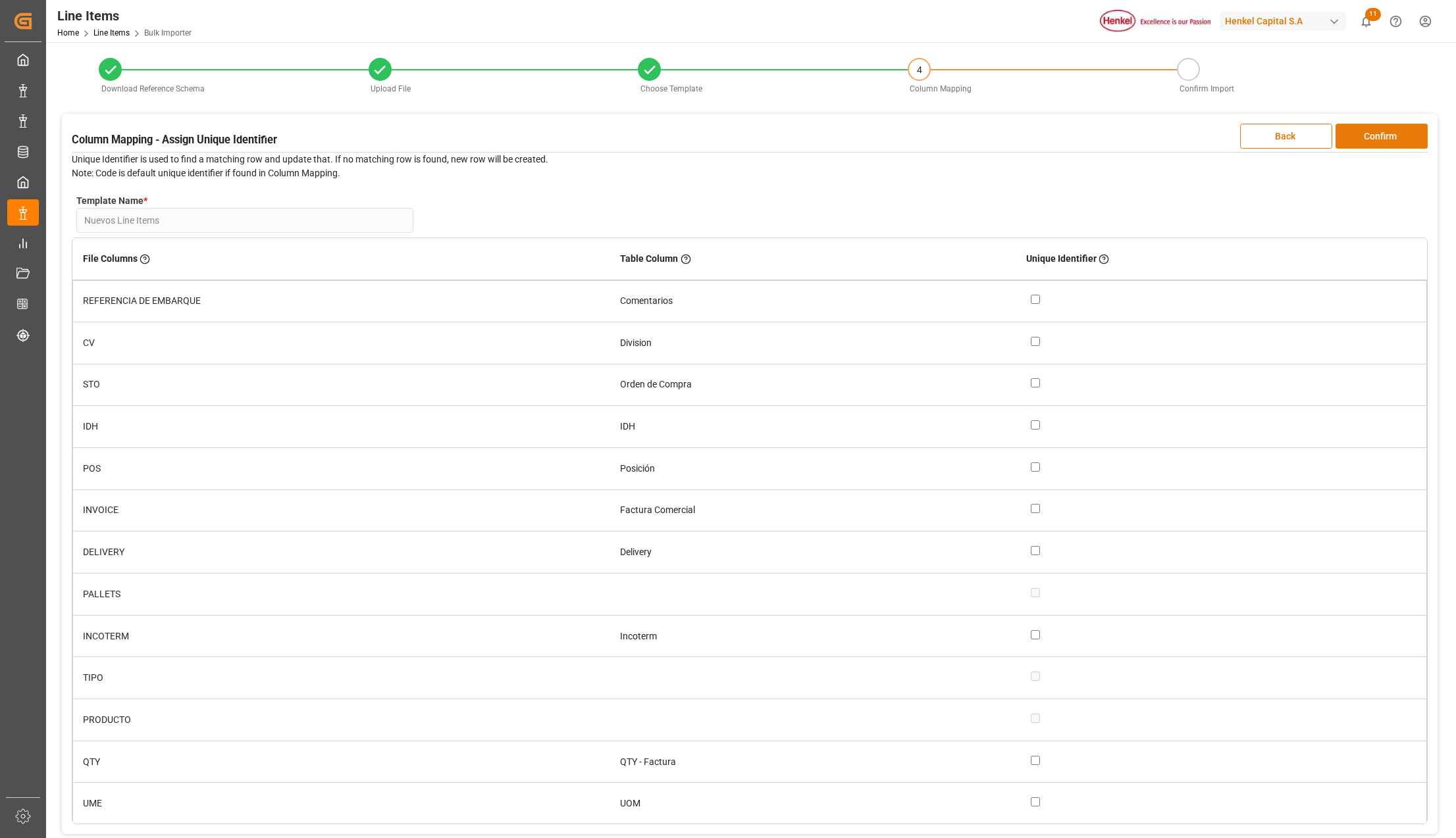
click at [1390, 136] on button "Confirm" at bounding box center [1381, 137] width 92 height 25
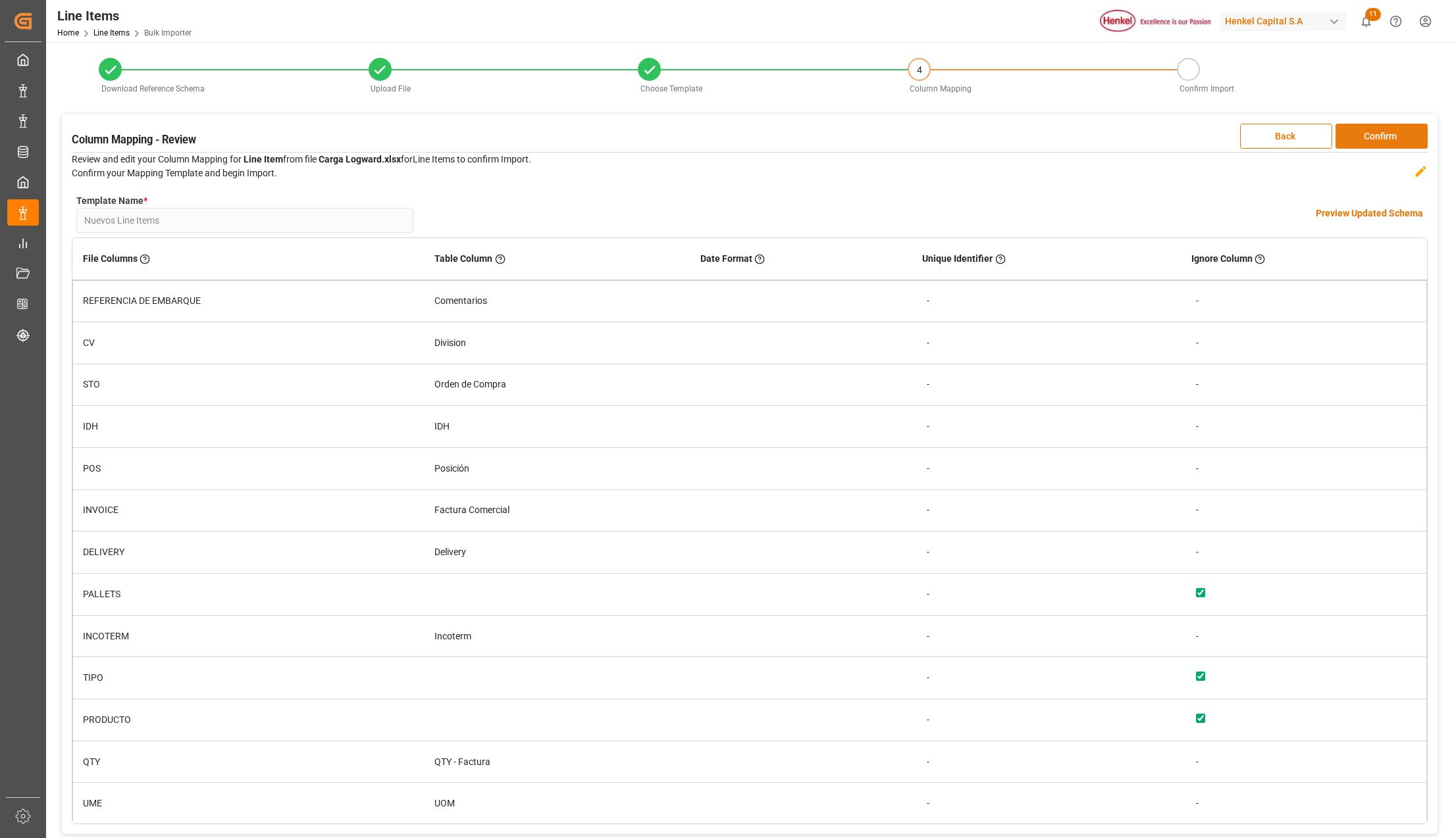
click at [1388, 134] on button "Confirm" at bounding box center [1381, 137] width 92 height 25
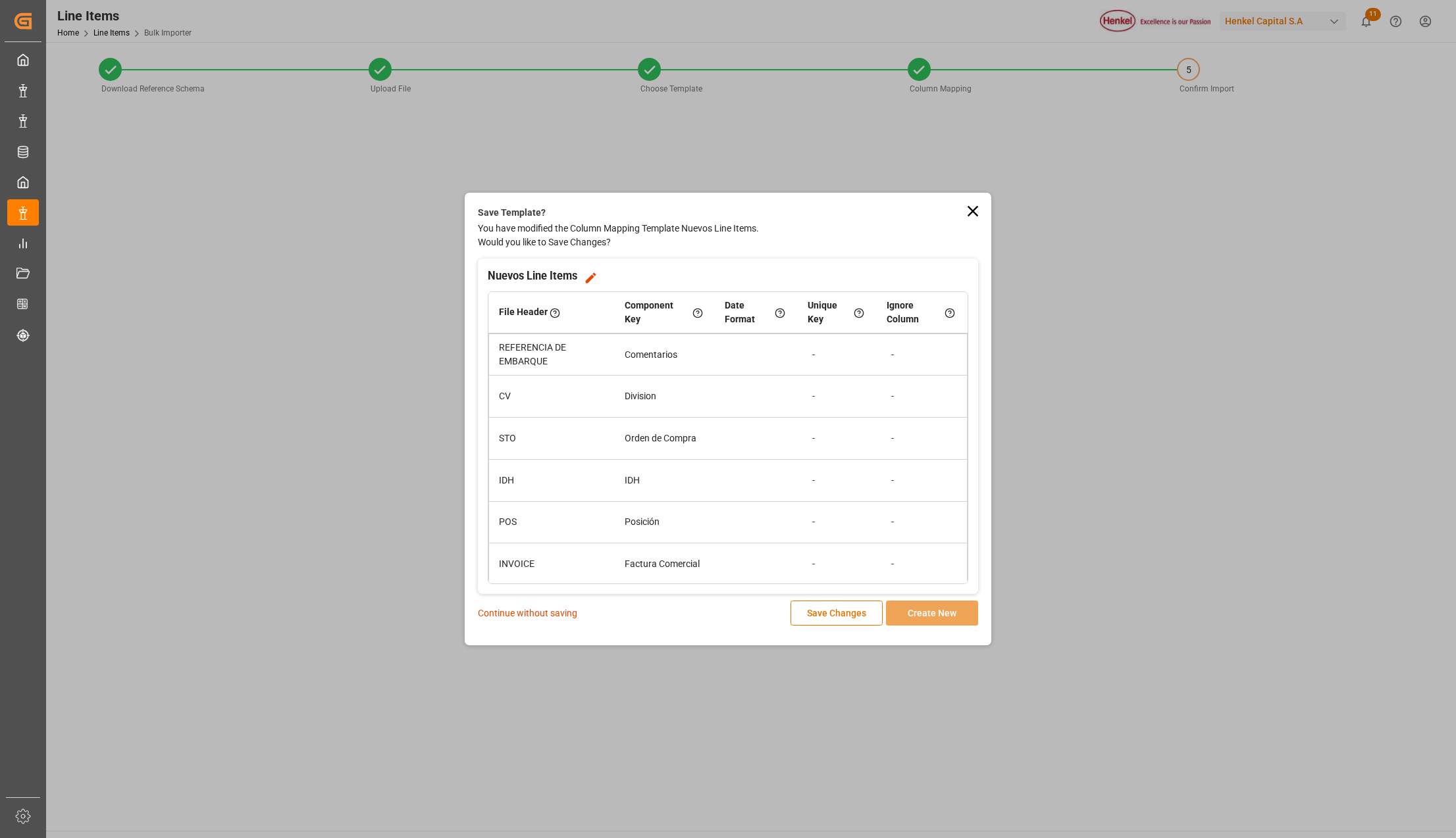
click at [533, 612] on p "Continue without saving" at bounding box center [528, 613] width 100 height 14
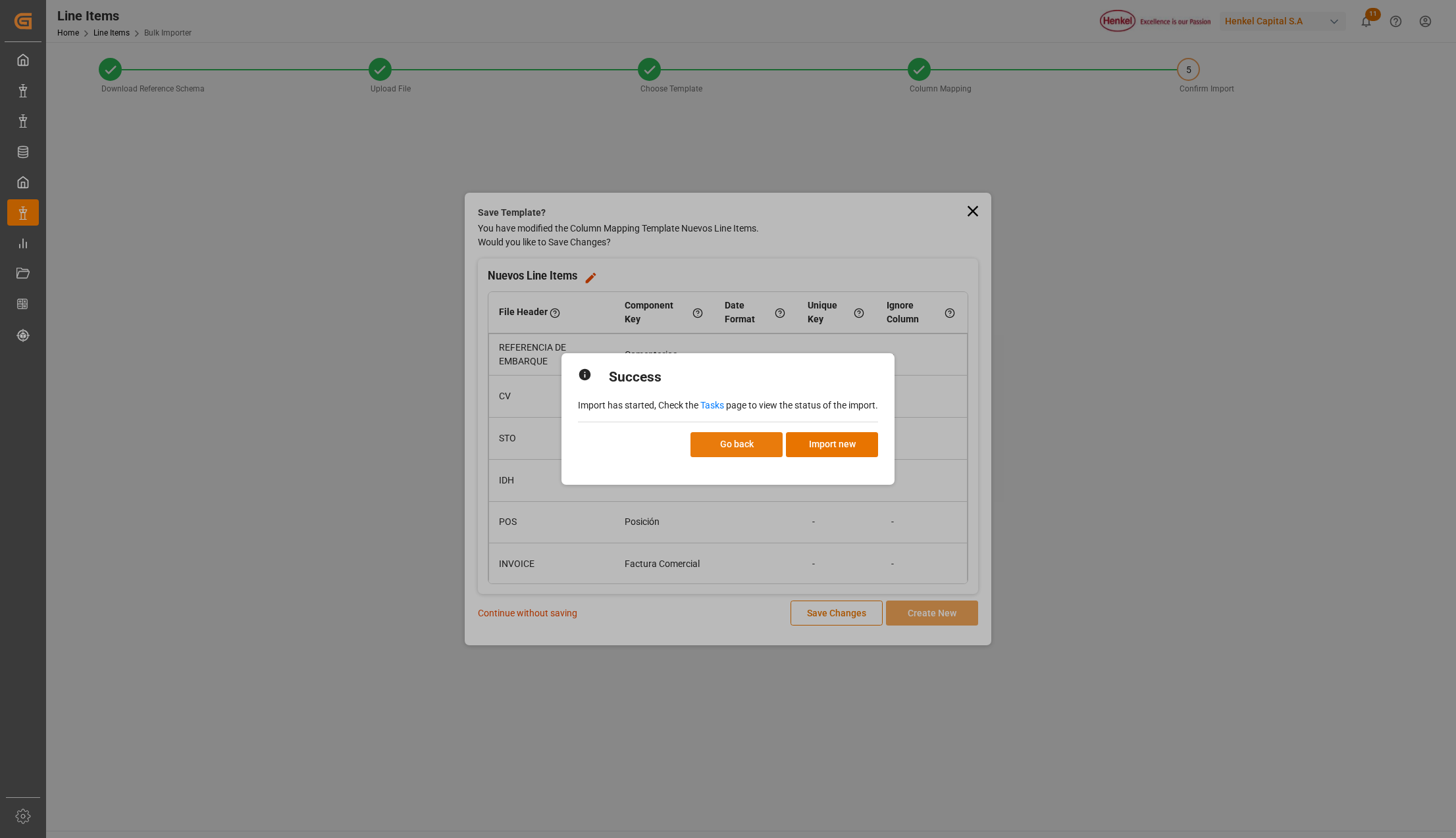
click at [728, 449] on button "Go back" at bounding box center [737, 445] width 92 height 25
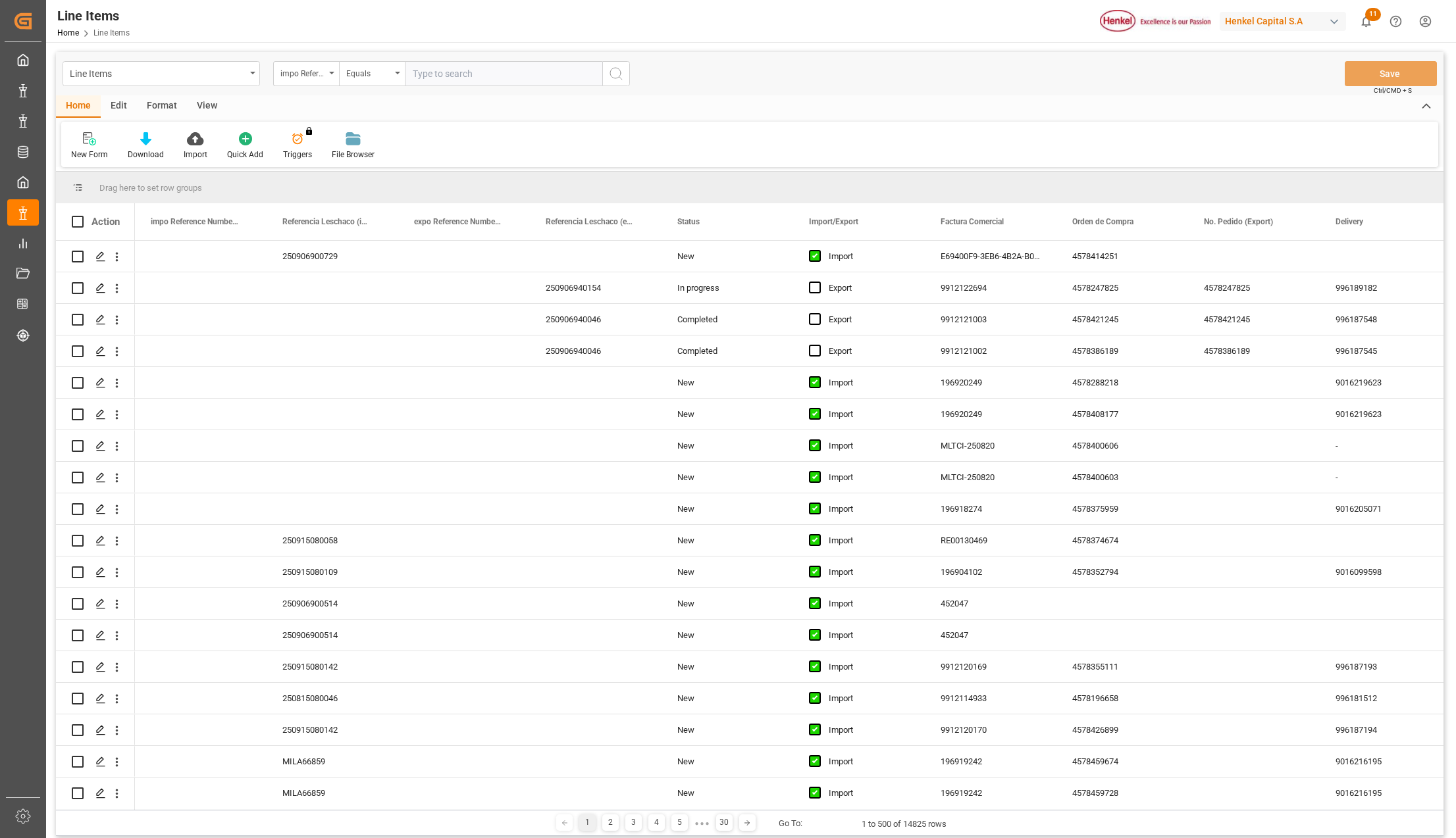
click at [885, 138] on div "New Form Download Import Quick Add Triggers You do not have permission for Trig…" at bounding box center [749, 145] width 1376 height 45
click at [1431, 22] on html "Created by potrace 1.15, written by Peter Selinger 2001-2017 Created by potrace…" at bounding box center [728, 419] width 1456 height 838
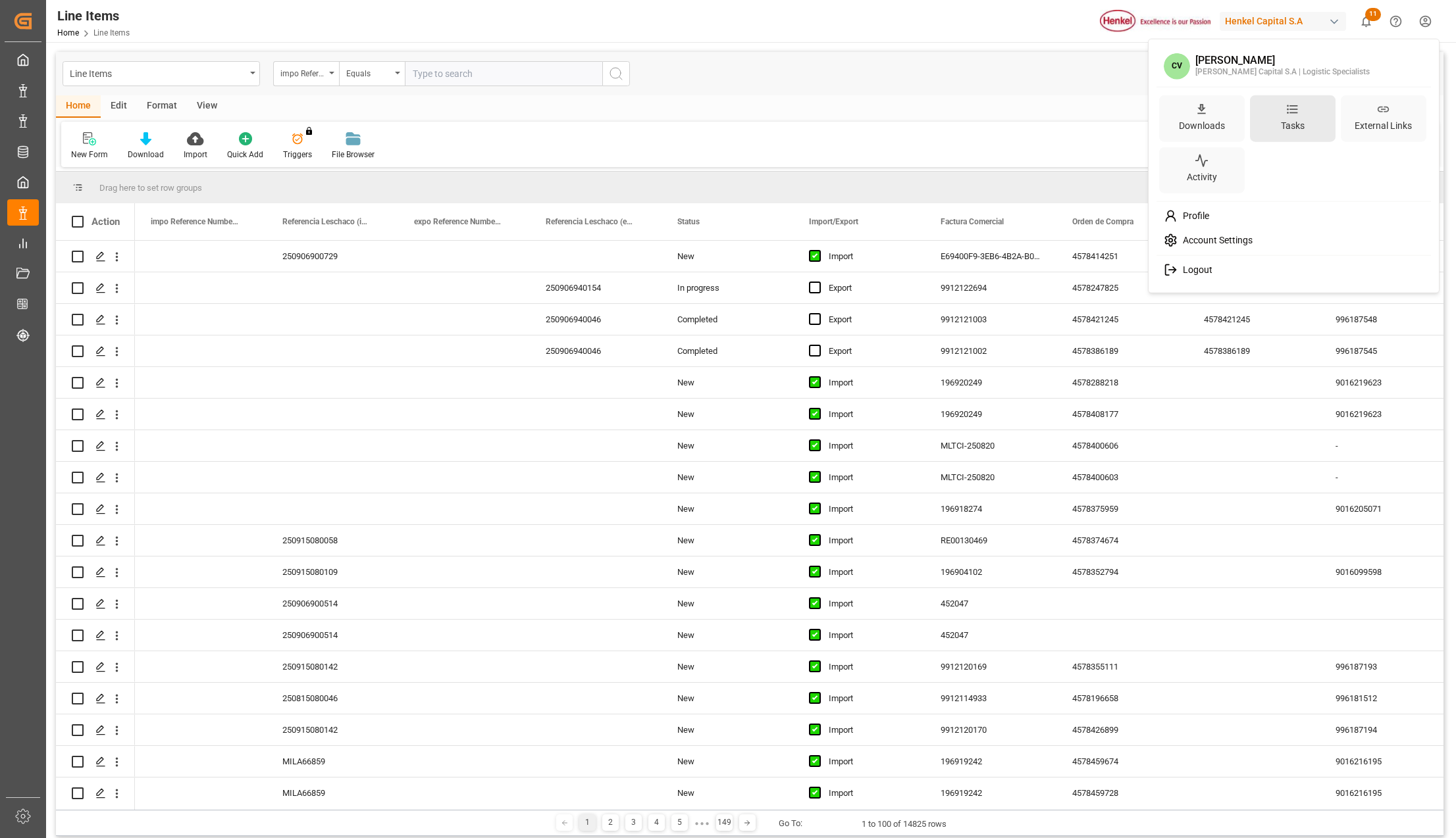
click at [1304, 122] on div "Tasks" at bounding box center [1292, 125] width 29 height 19
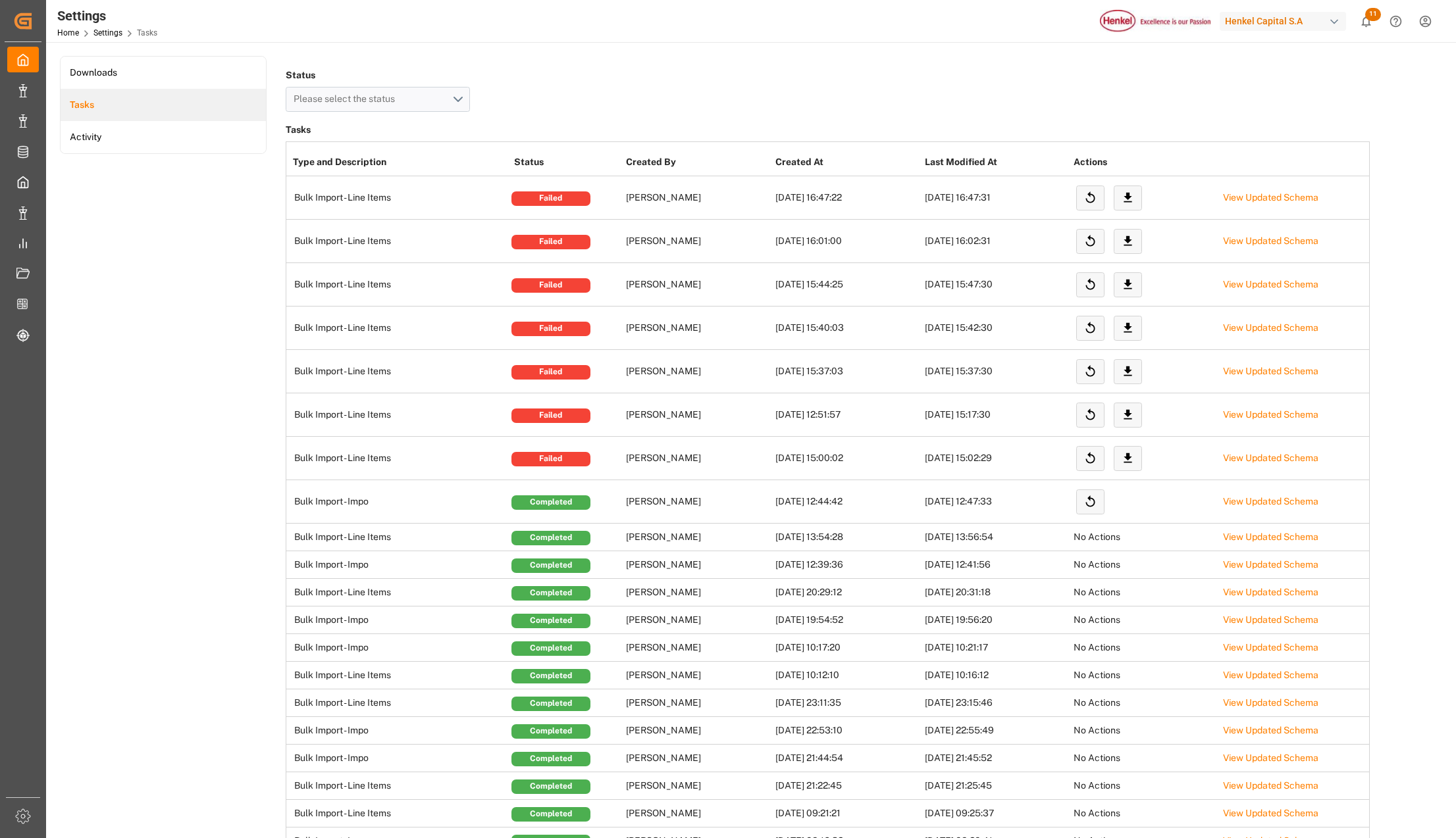
click at [1422, 21] on html "Created by potrace 1.15, written by Peter Selinger 2001-2017 Created by potrace…" at bounding box center [728, 419] width 1456 height 838
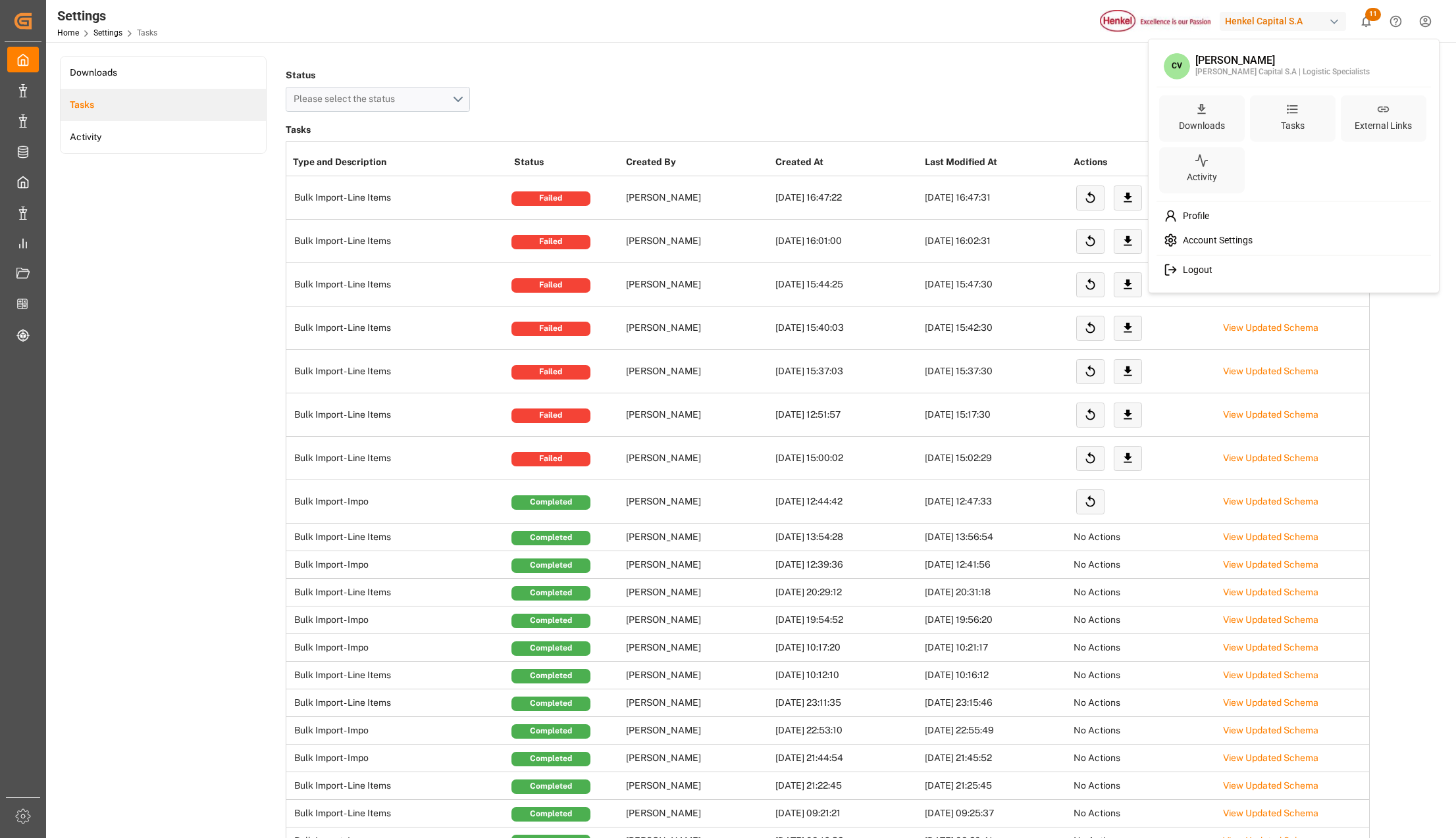
click at [741, 84] on html "Created by potrace 1.15, written by Peter Selinger 2001-2017 Created by potrace…" at bounding box center [728, 419] width 1456 height 838
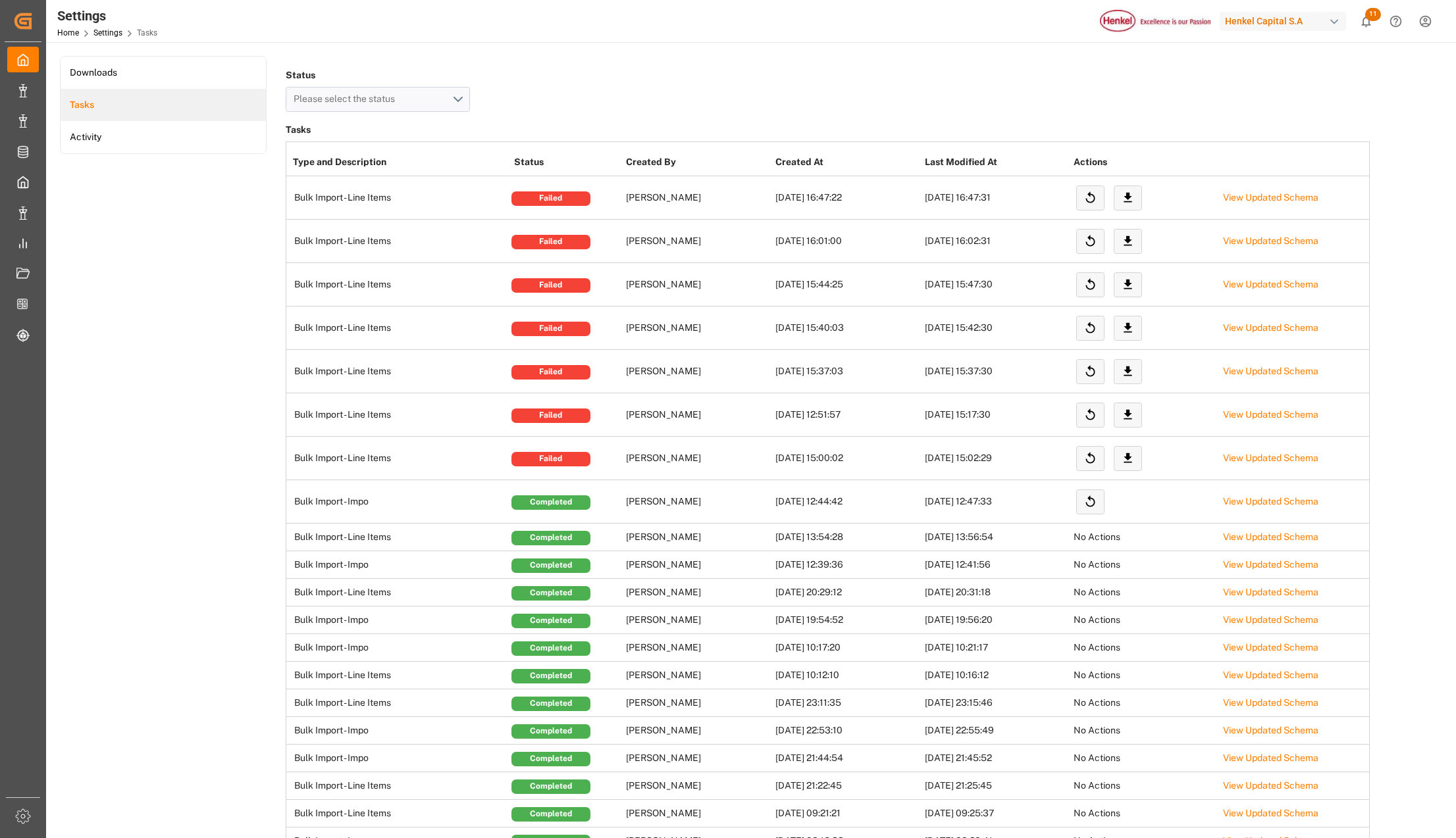
click at [1438, 27] on html "Created by potrace 1.15, written by Peter Selinger 2001-2017 Created by potrace…" at bounding box center [728, 419] width 1456 height 838
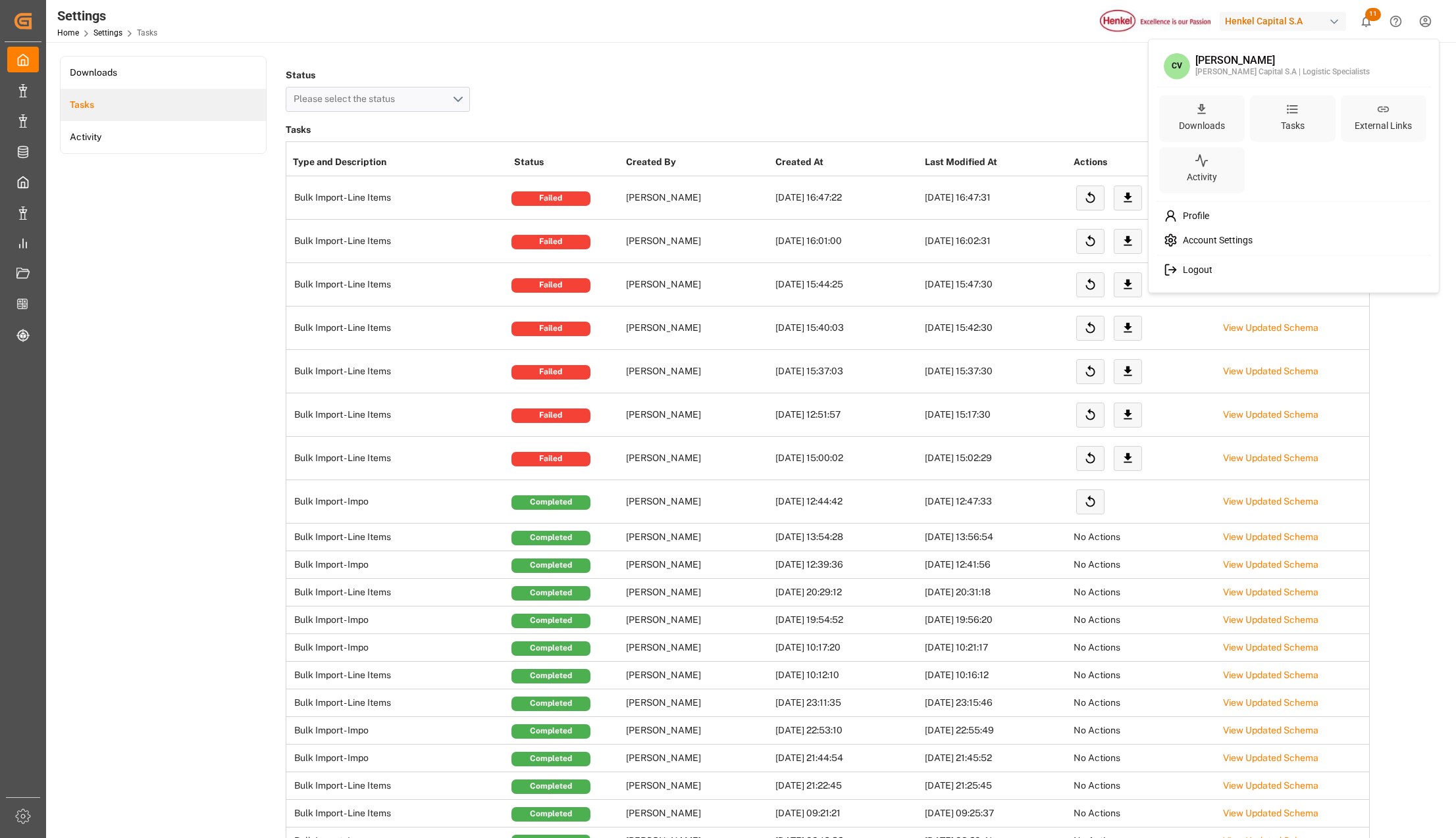
click at [1313, 72] on div "Henkel Capital S.A | Logistic Specialists" at bounding box center [1282, 71] width 175 height 12
click at [1424, 18] on html "Created by potrace 1.15, written by Peter Selinger 2001-2017 Created by potrace…" at bounding box center [728, 419] width 1456 height 838
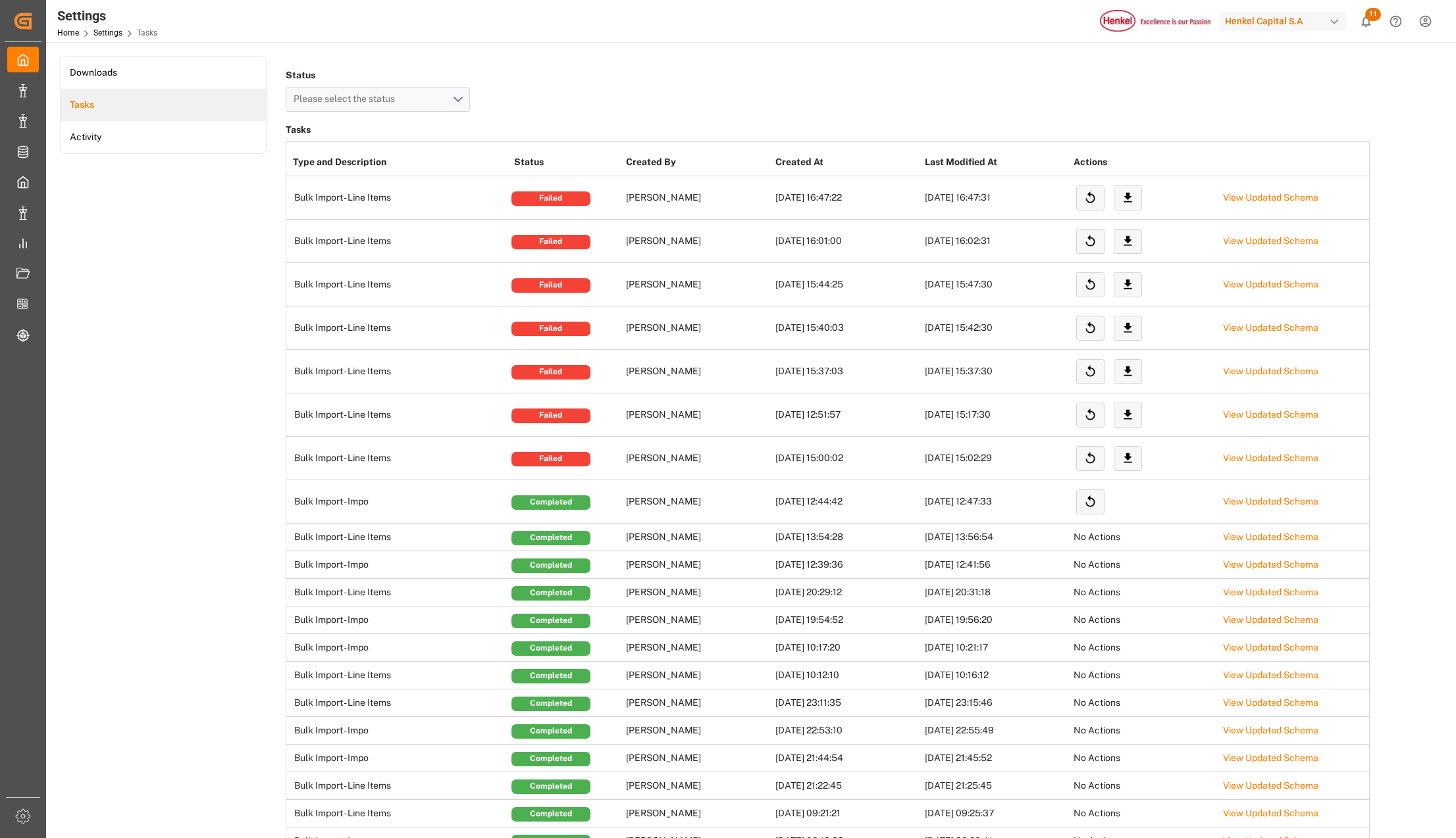
click at [1427, 22] on html "Created by potrace 1.15, written by Peter Selinger 2001-2017 Created by potrace…" at bounding box center [728, 419] width 1456 height 838
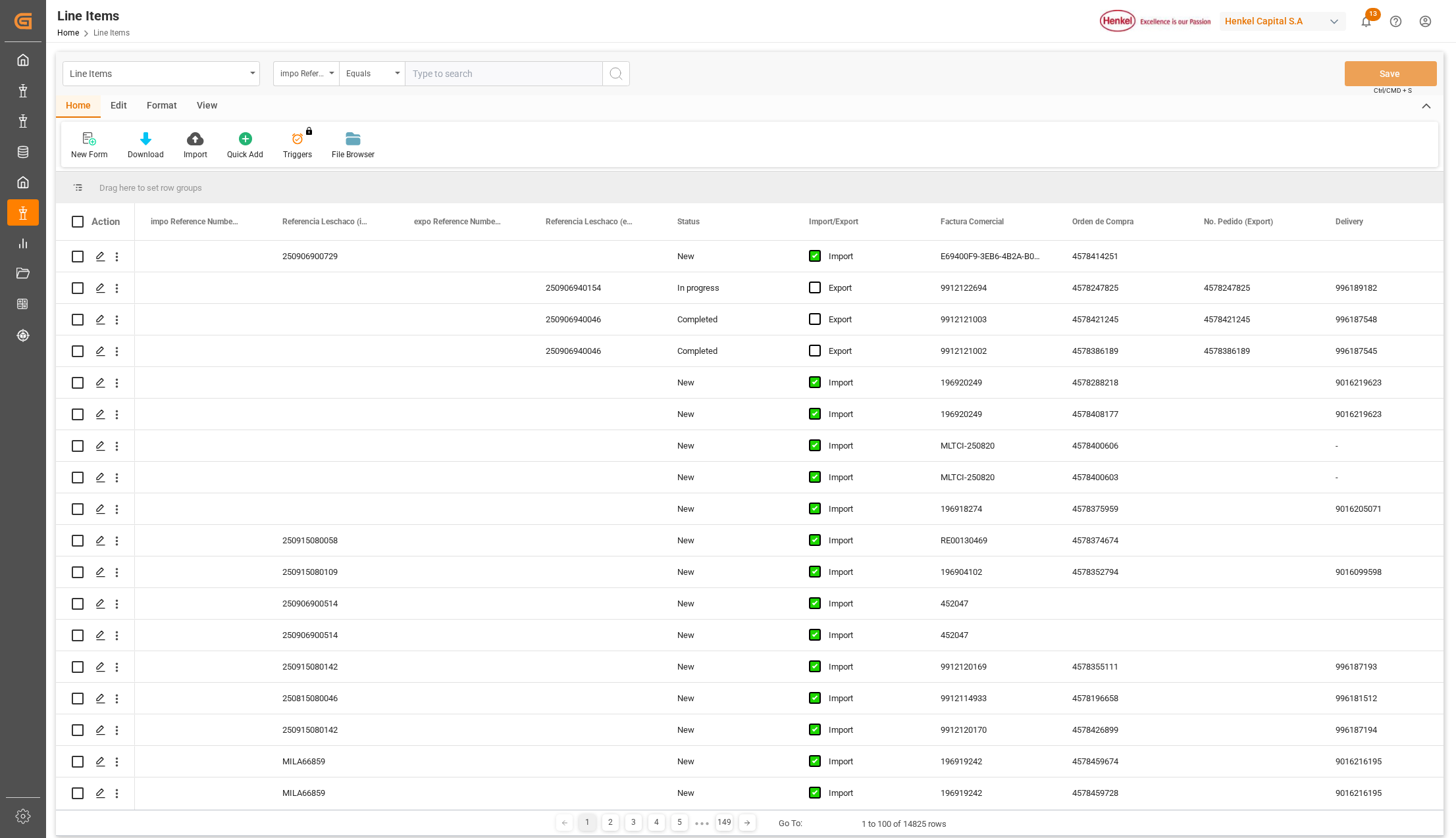
click at [1420, 24] on html "Created by potrace 1.15, written by Peter Selinger 2001-2017 Created by potrace…" at bounding box center [728, 419] width 1456 height 838
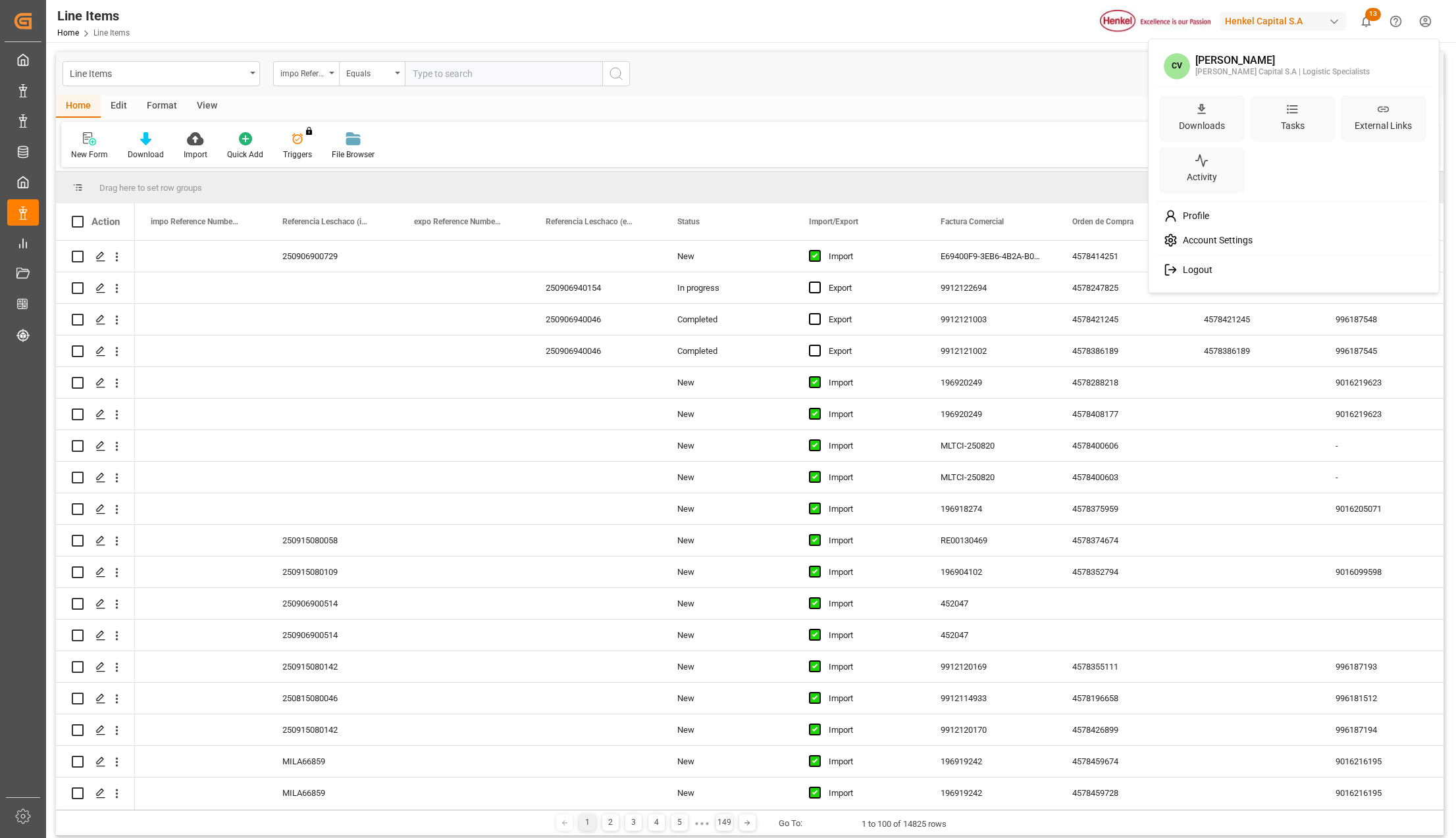
click at [1213, 264] on div "Logout" at bounding box center [1294, 270] width 270 height 24
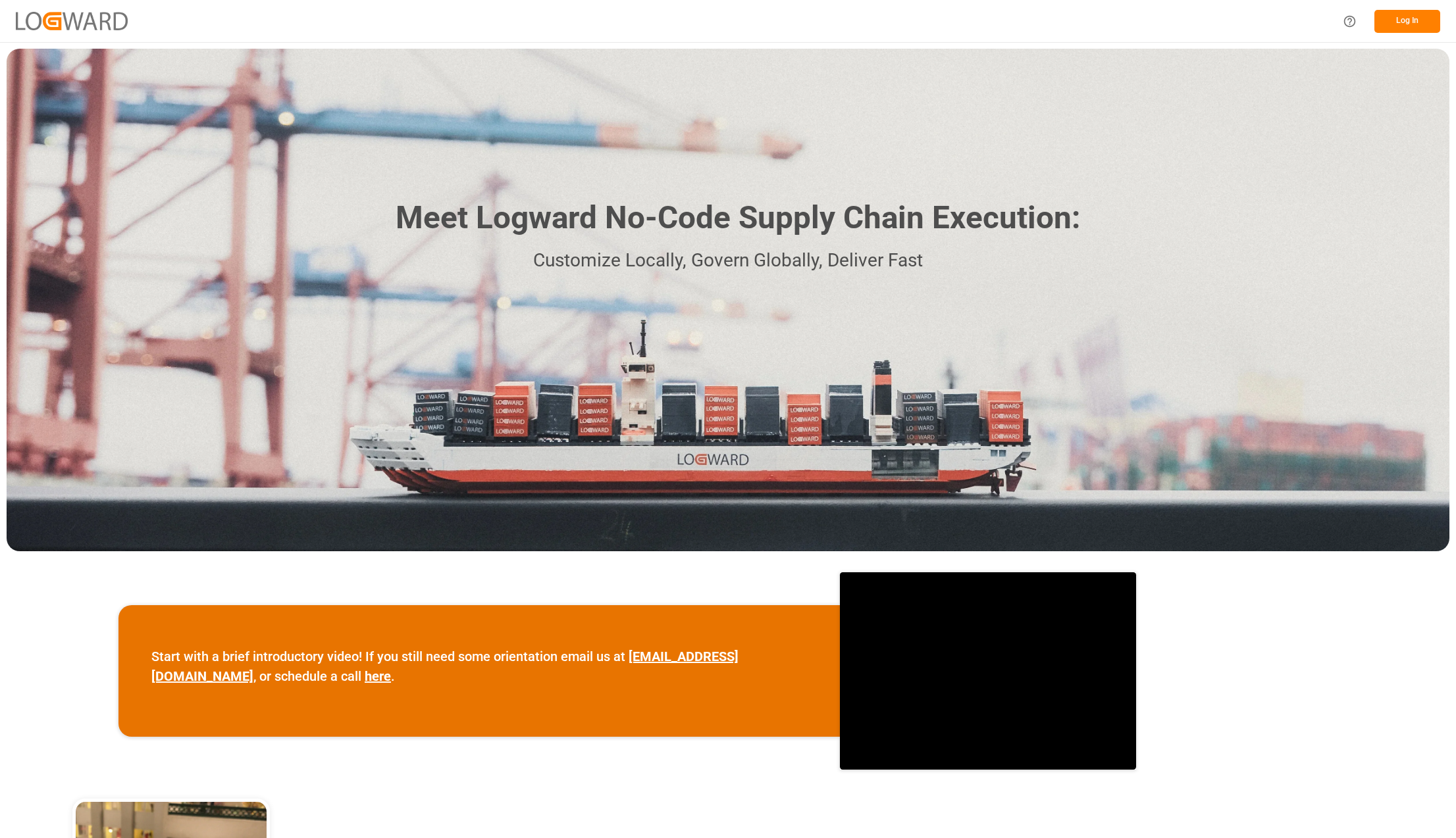
click at [1395, 14] on button "Log In" at bounding box center [1406, 21] width 66 height 23
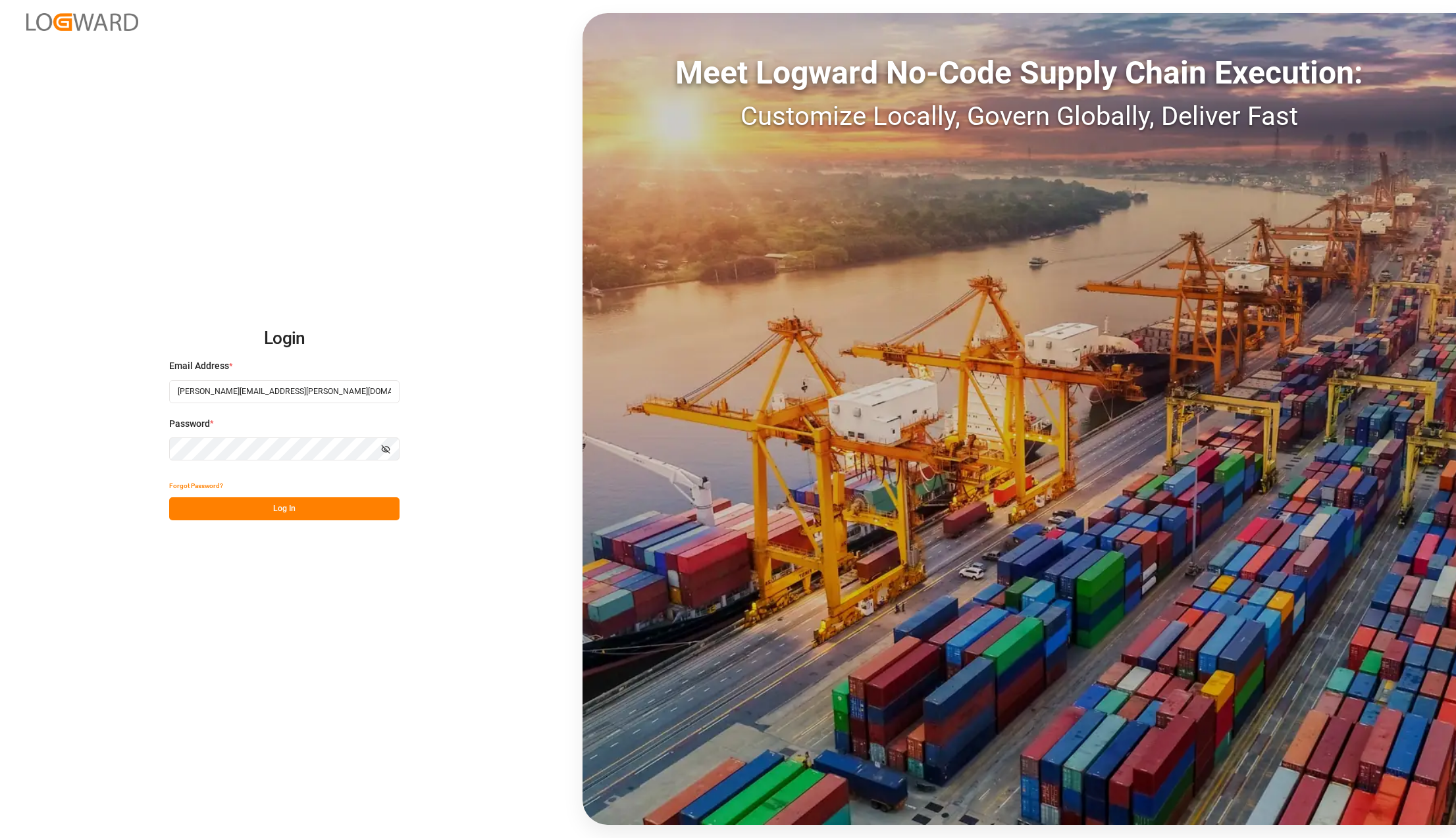
click at [227, 391] on input "[PERSON_NAME][EMAIL_ADDRESS][PERSON_NAME][DOMAIN_NAME]" at bounding box center [284, 391] width 231 height 23
type input "[PERSON_NAME][EMAIL_ADDRESS][PERSON_NAME][DOMAIN_NAME]"
click at [290, 509] on button "Log In" at bounding box center [284, 509] width 231 height 23
